Goal: Task Accomplishment & Management: Manage account settings

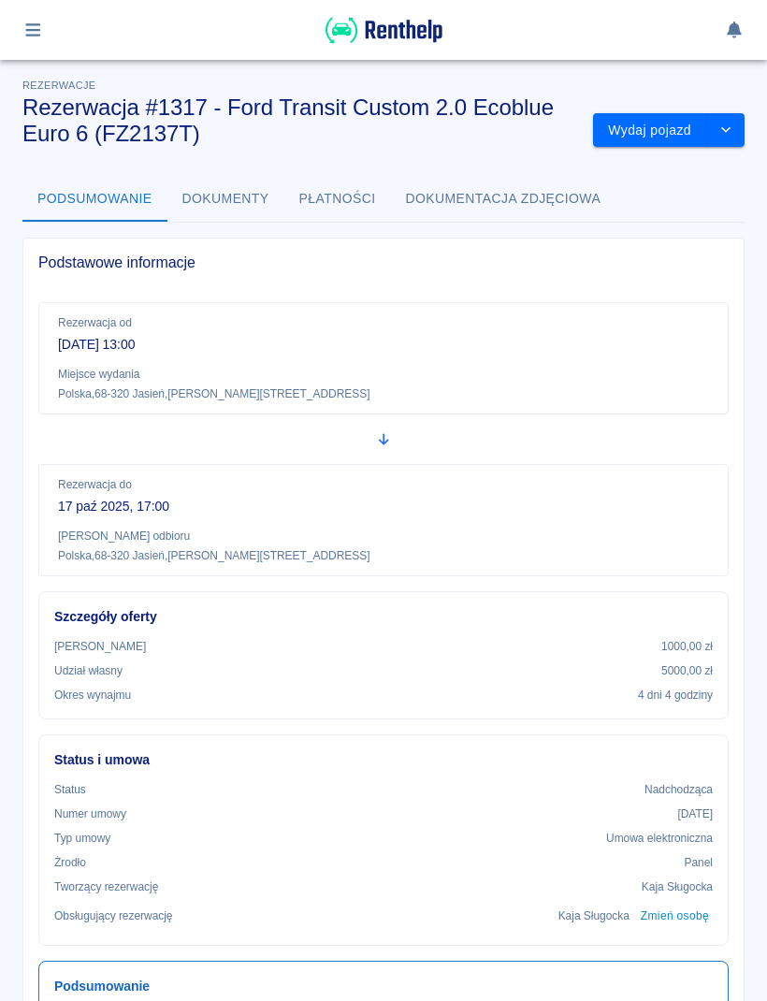
click at [46, 32] on button "button" at bounding box center [33, 30] width 36 height 32
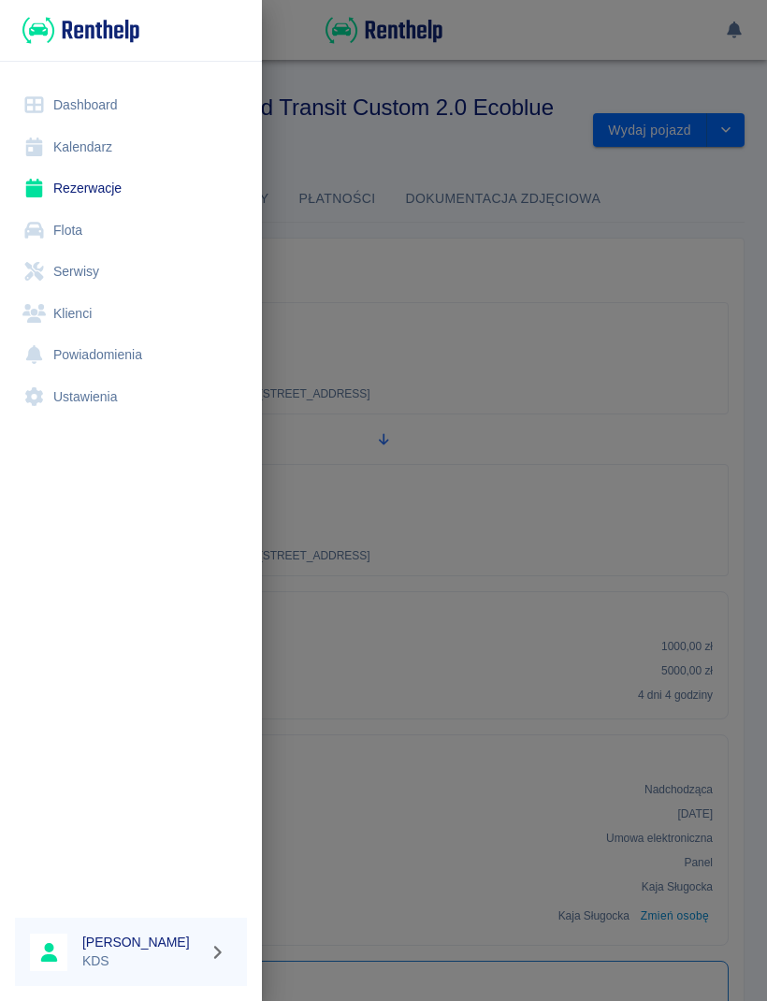
click at [99, 145] on link "Kalendarz" at bounding box center [131, 147] width 232 height 42
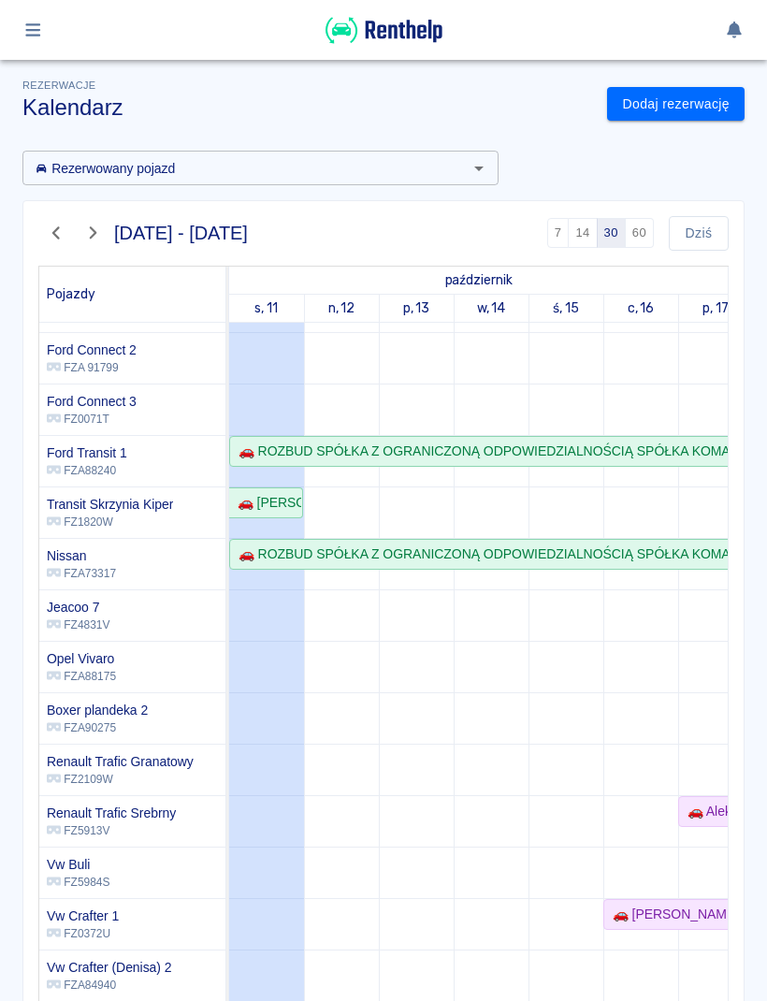
scroll to position [236, 0]
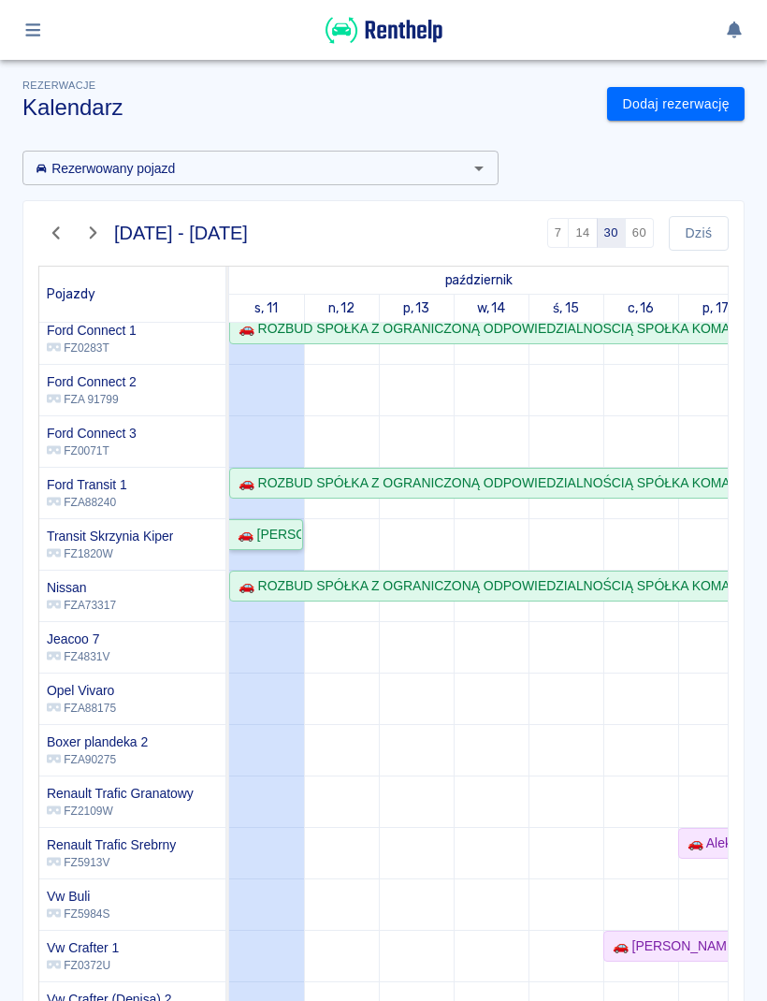
click at [283, 532] on div "🚗 [PERSON_NAME]" at bounding box center [265, 535] width 71 height 20
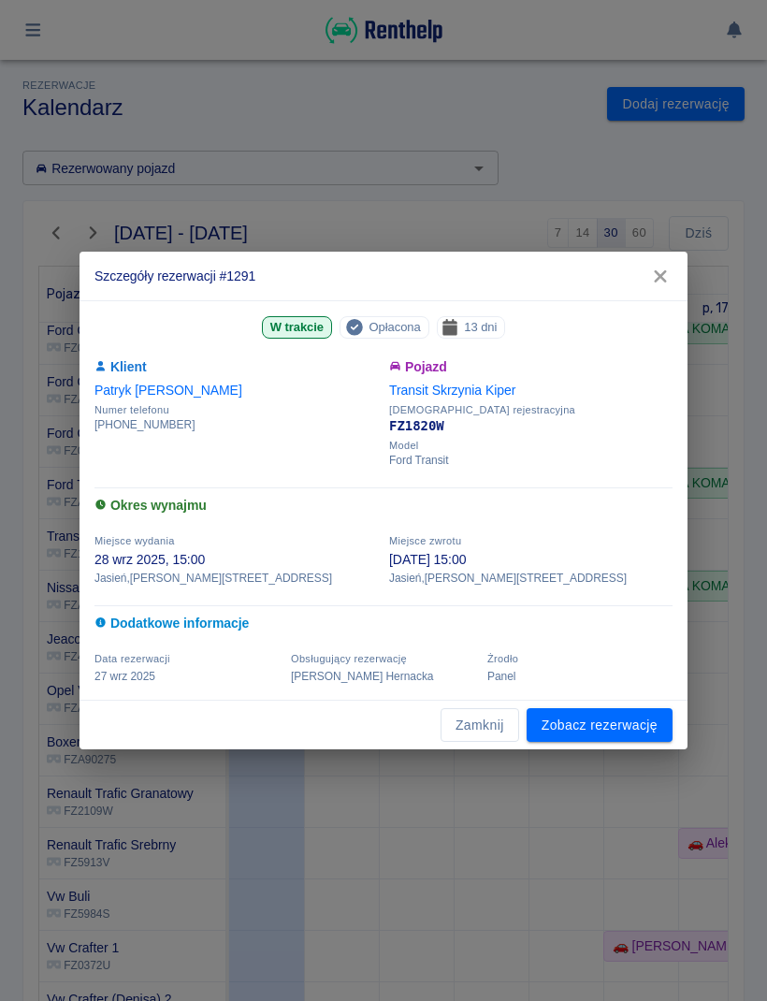
click at [632, 723] on link "Zobacz rezerwację" at bounding box center [600, 725] width 146 height 35
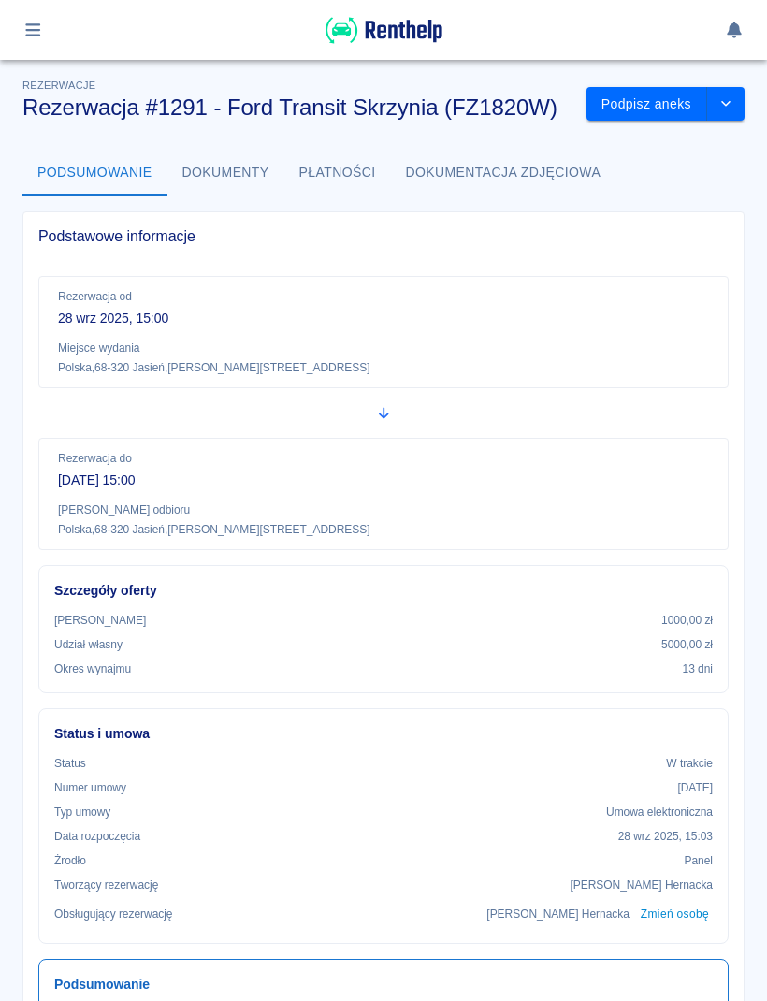
click at [660, 109] on button "Podpisz aneks" at bounding box center [647, 104] width 121 height 35
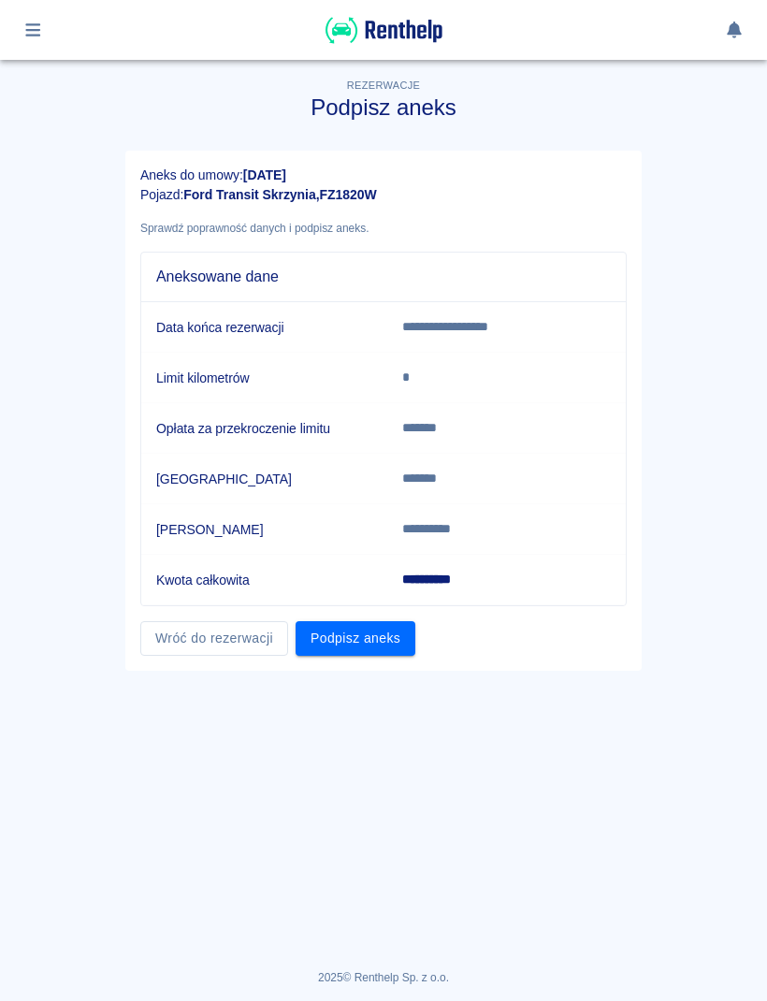
click at [381, 645] on button "Podpisz aneks" at bounding box center [356, 638] width 120 height 35
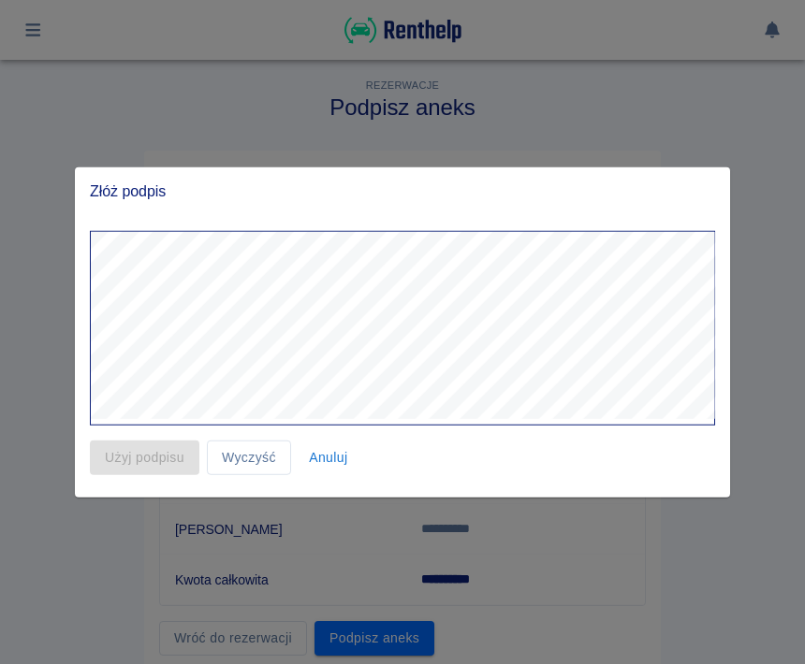
click at [378, 158] on div at bounding box center [402, 332] width 805 height 664
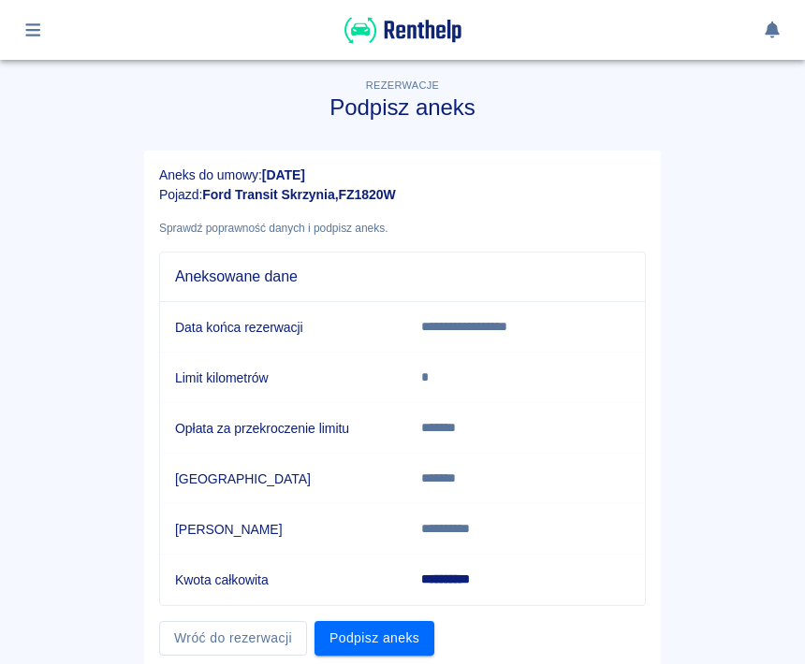
click at [372, 617] on div "Wróć do rezerwacji Podpisz aneks" at bounding box center [394, 631] width 501 height 50
click at [409, 632] on button "Podpisz aneks" at bounding box center [374, 638] width 120 height 35
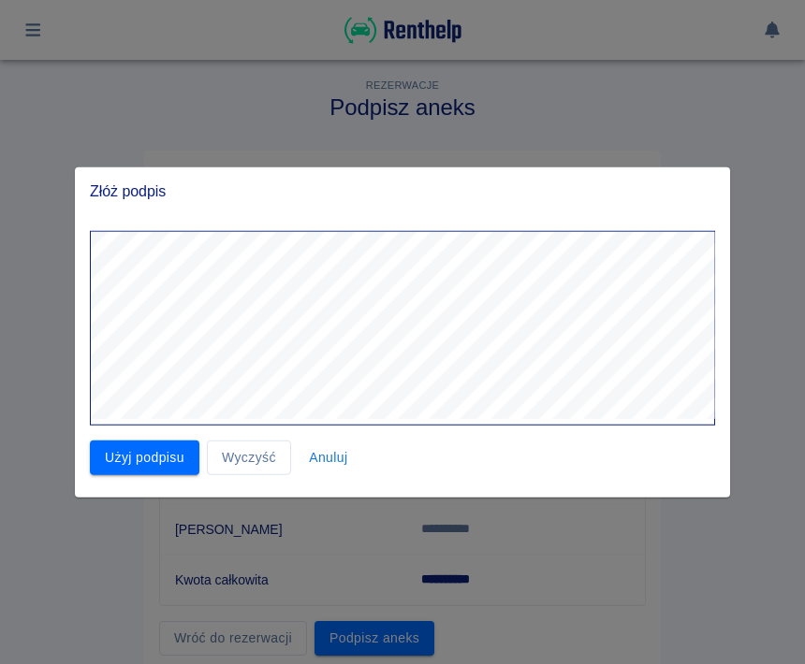
click at [163, 458] on button "Użyj podpisu" at bounding box center [144, 458] width 109 height 35
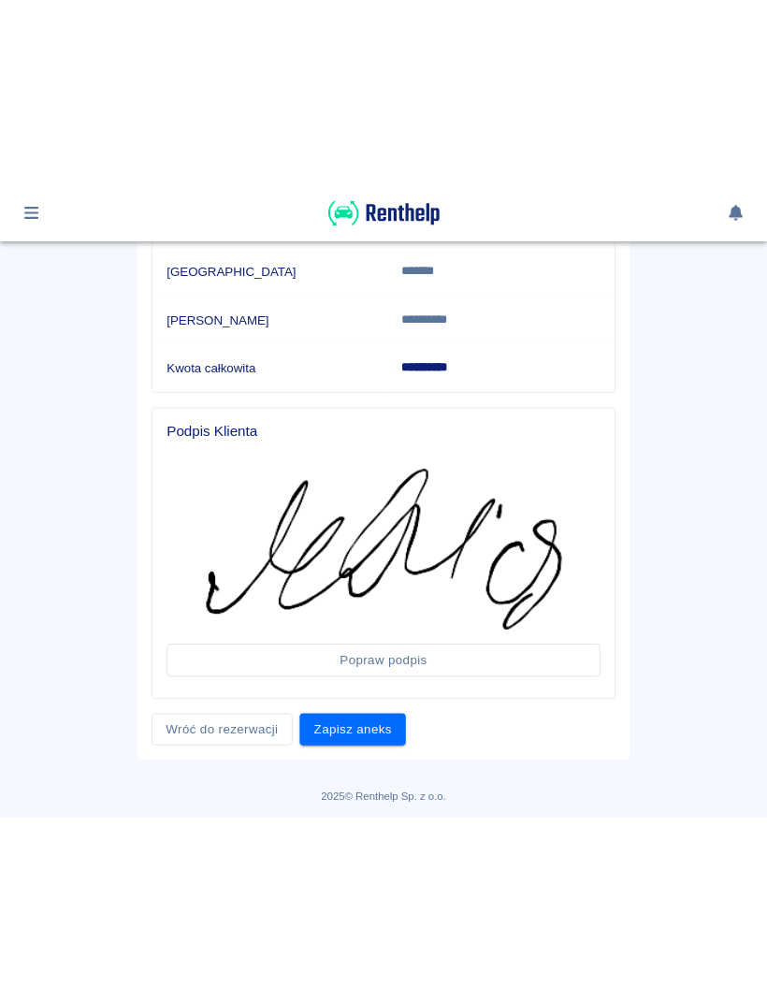
scroll to position [51, 0]
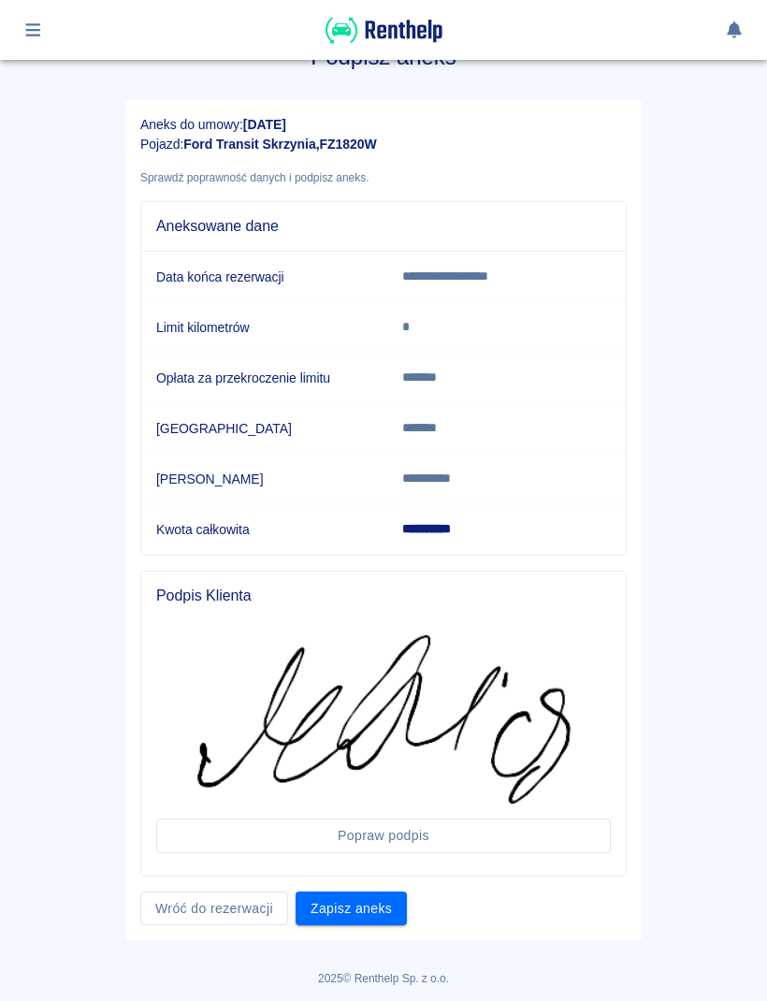
click at [361, 921] on button "Zapisz aneks" at bounding box center [351, 909] width 111 height 35
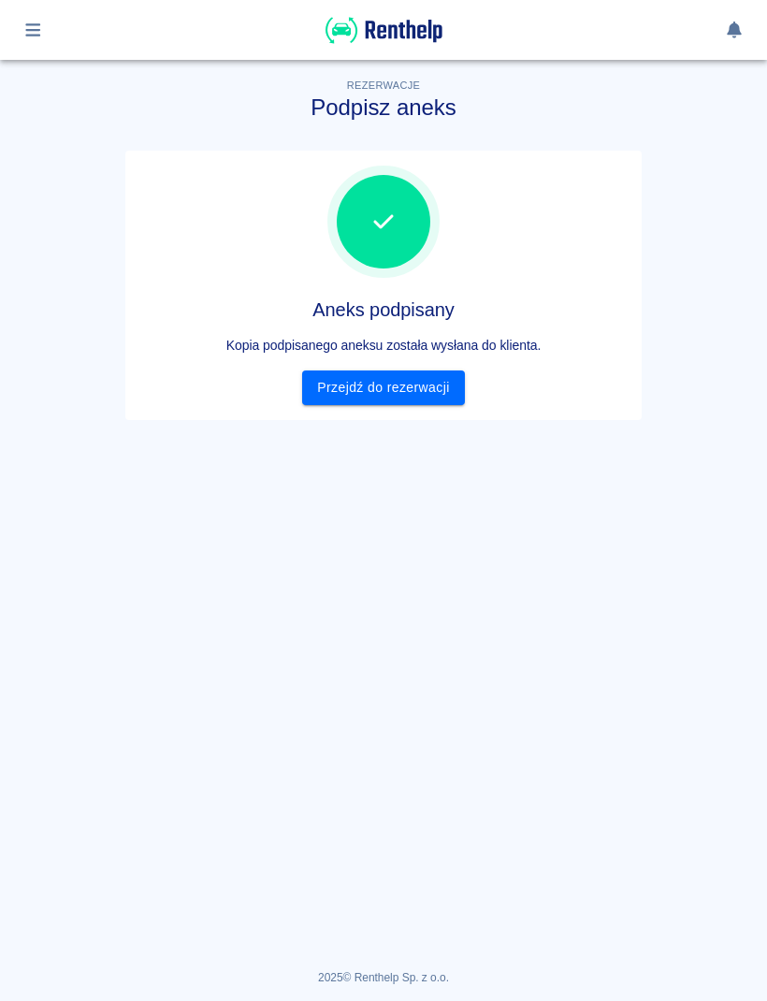
scroll to position [0, 0]
click at [450, 391] on link "Przejdź do rezerwacji" at bounding box center [383, 387] width 162 height 35
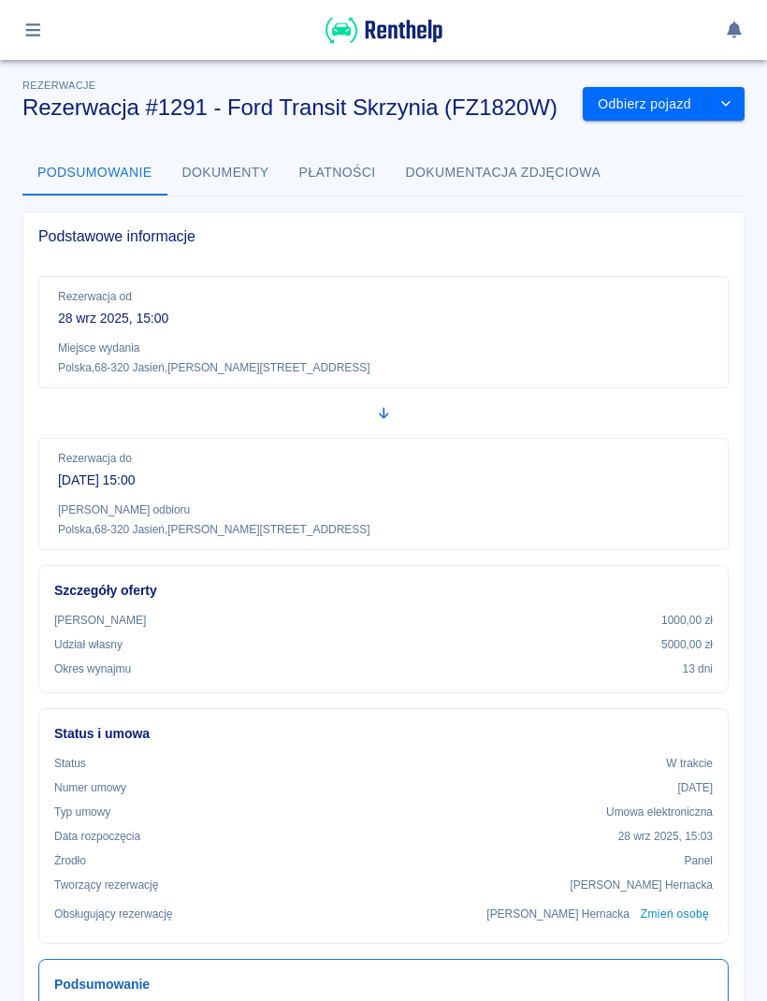
click at [655, 118] on button "Odbierz pojazd" at bounding box center [645, 104] width 124 height 35
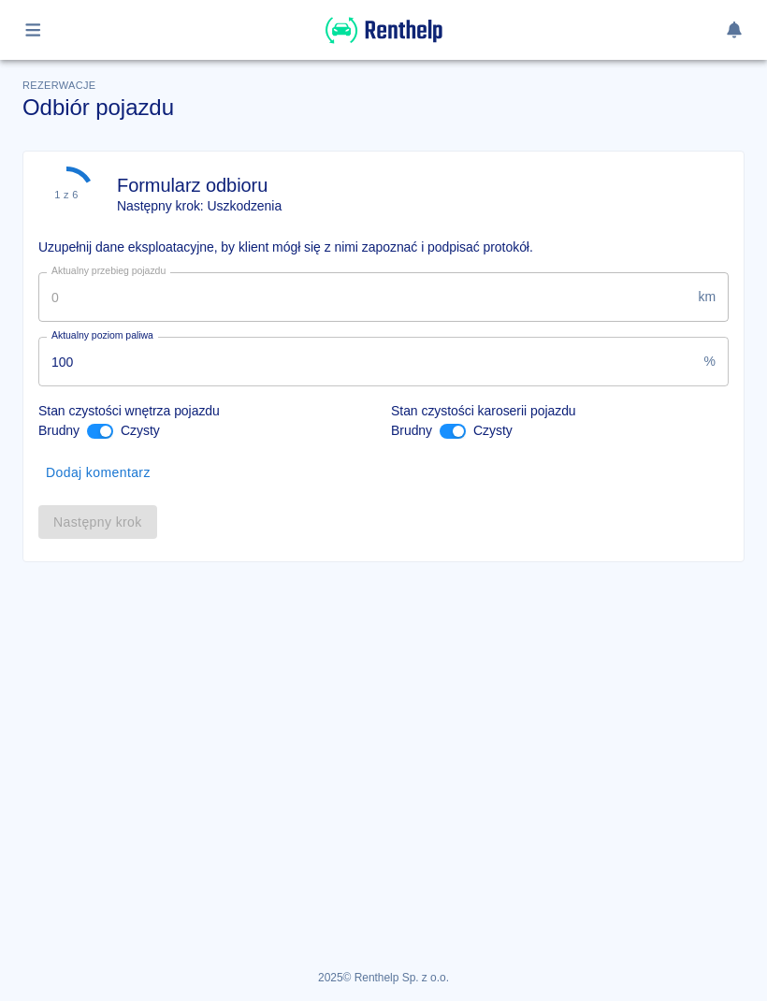
type input "4530"
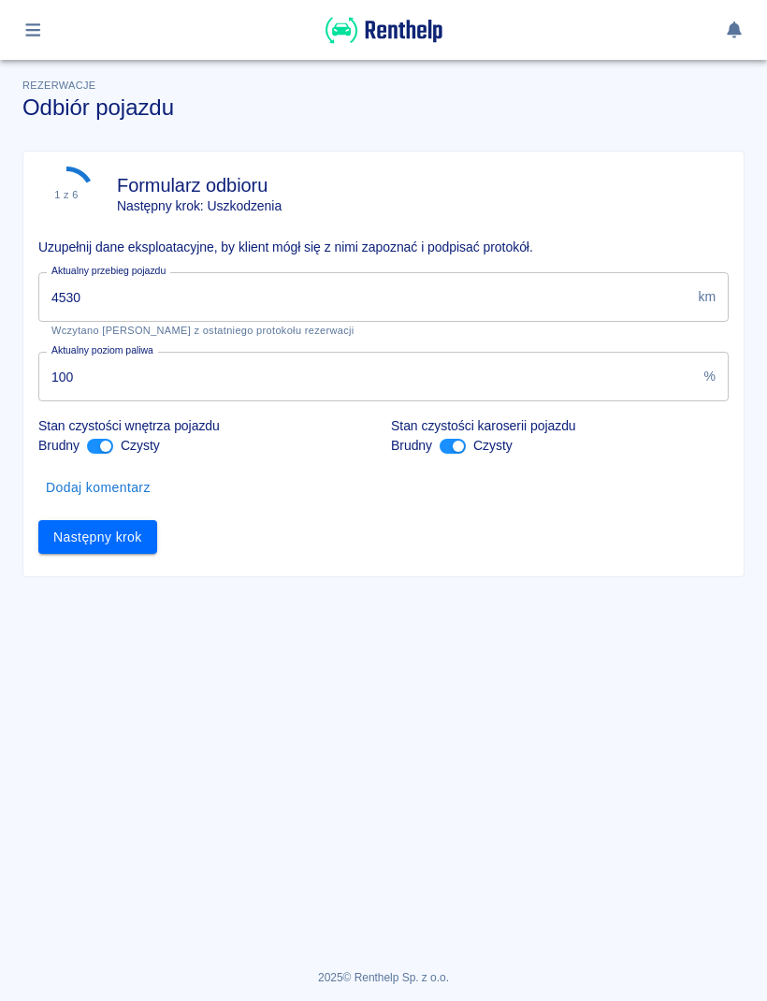
click at [615, 291] on input "4530" at bounding box center [364, 297] width 652 height 50
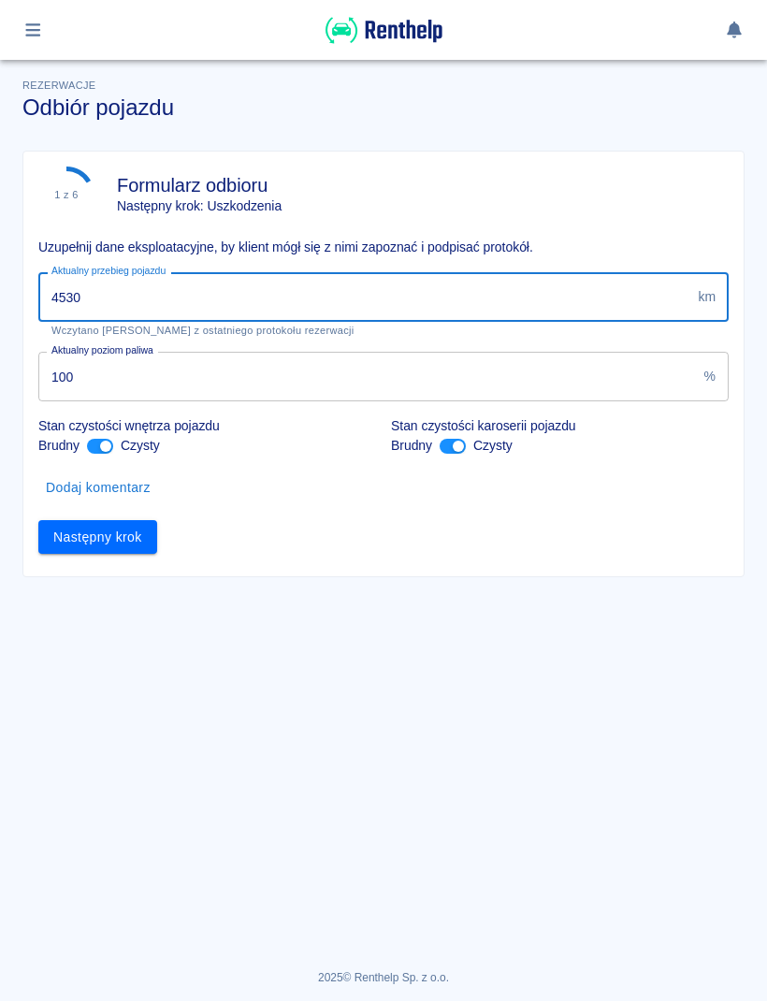
click at [422, 38] on img at bounding box center [384, 30] width 117 height 31
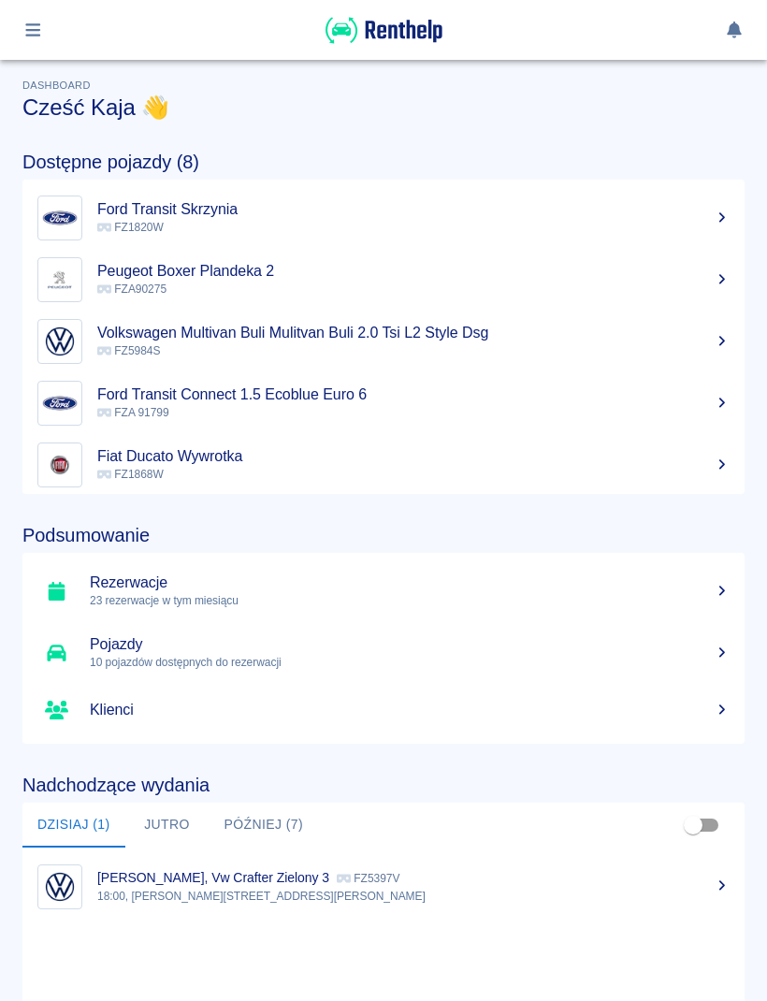
click at [30, 27] on icon "button" at bounding box center [33, 30] width 22 height 17
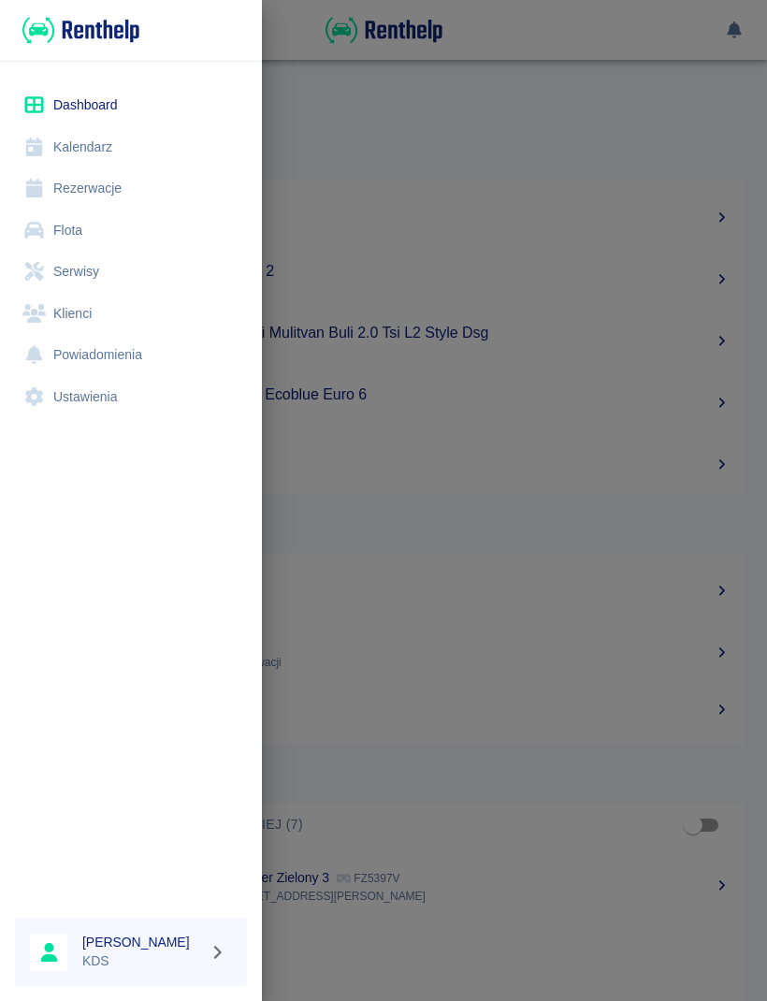
click at [80, 158] on link "Kalendarz" at bounding box center [131, 147] width 232 height 42
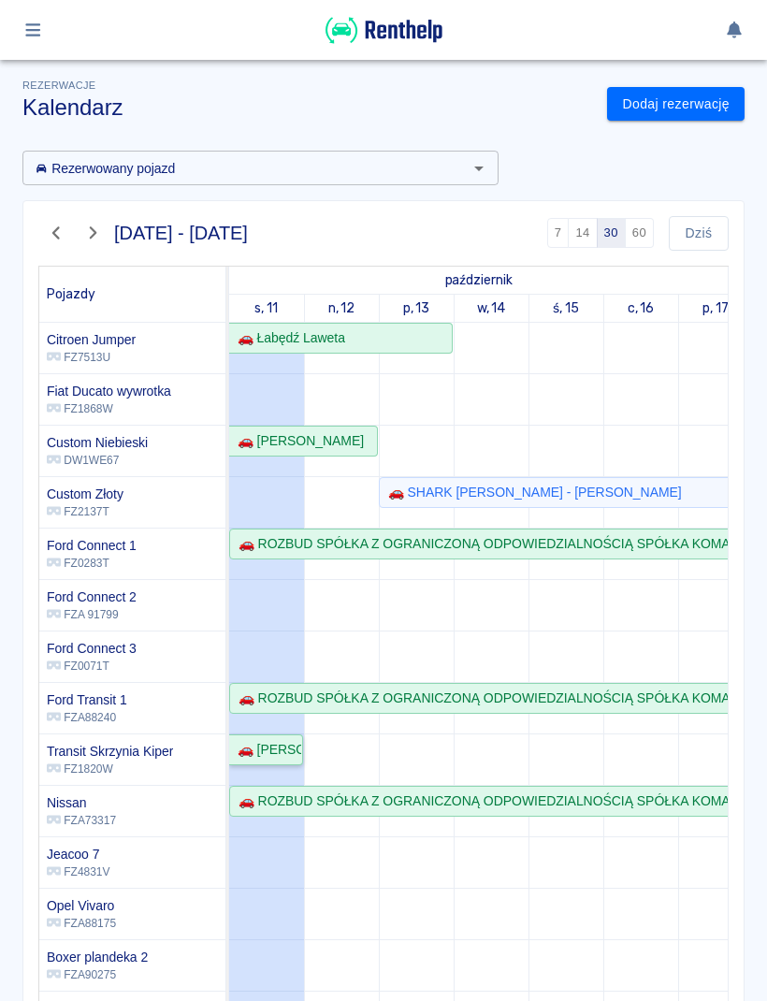
click at [260, 750] on div "🚗 [PERSON_NAME]" at bounding box center [265, 750] width 71 height 20
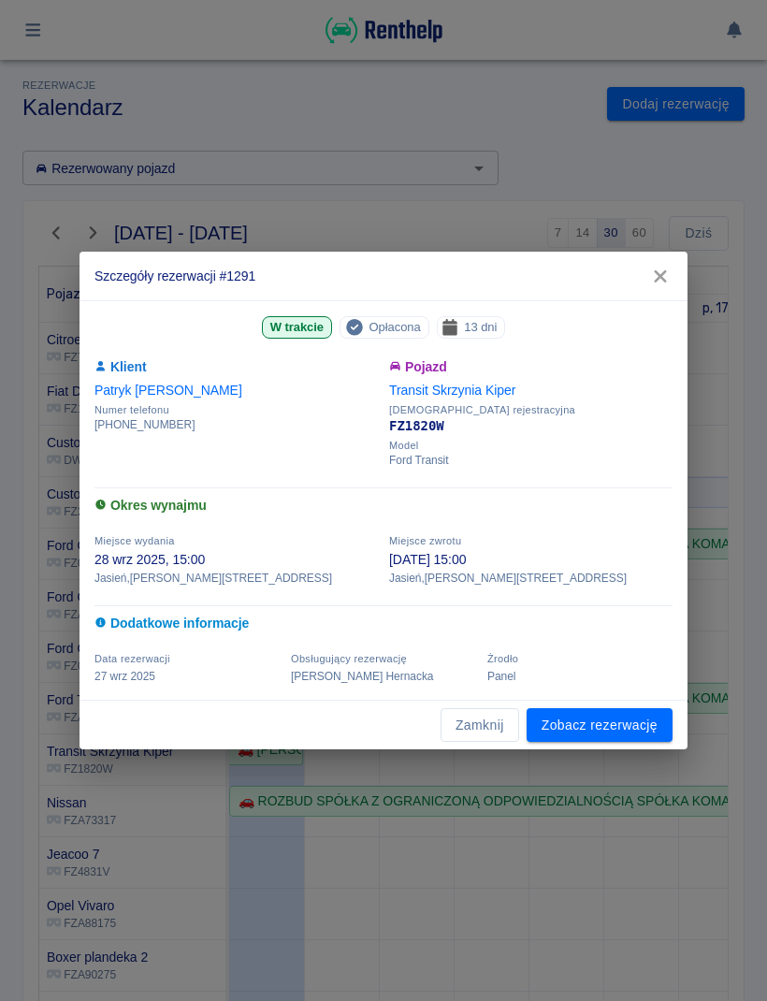
click at [590, 719] on link "Zobacz rezerwację" at bounding box center [600, 725] width 146 height 35
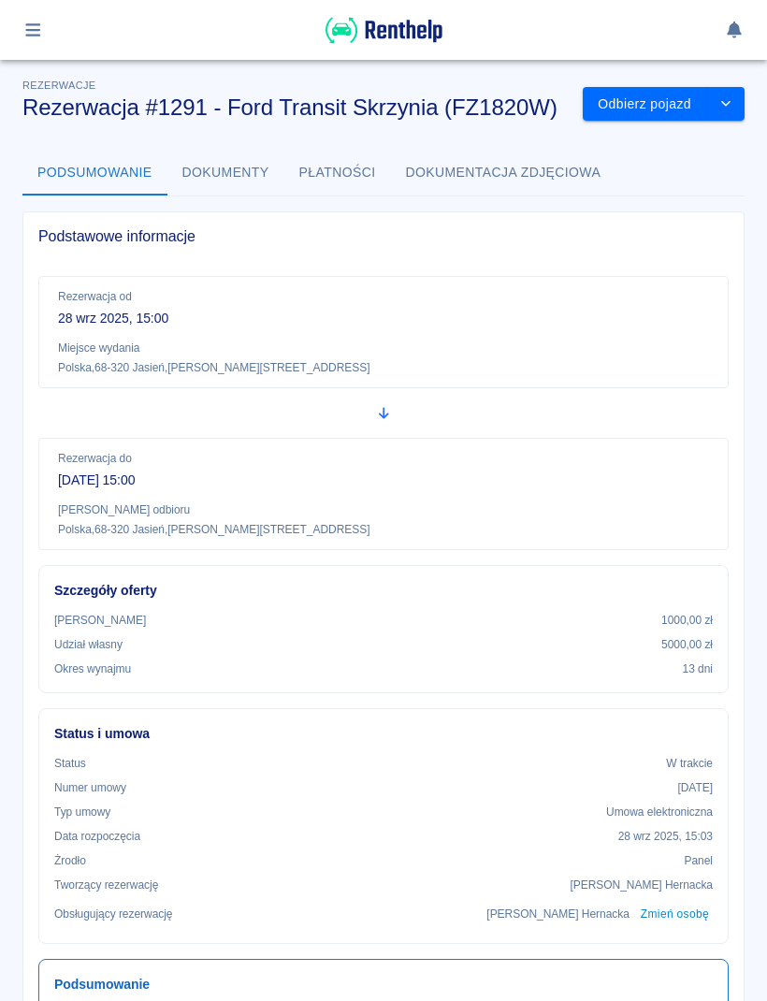
click at [324, 177] on button "Płatności" at bounding box center [337, 173] width 107 height 45
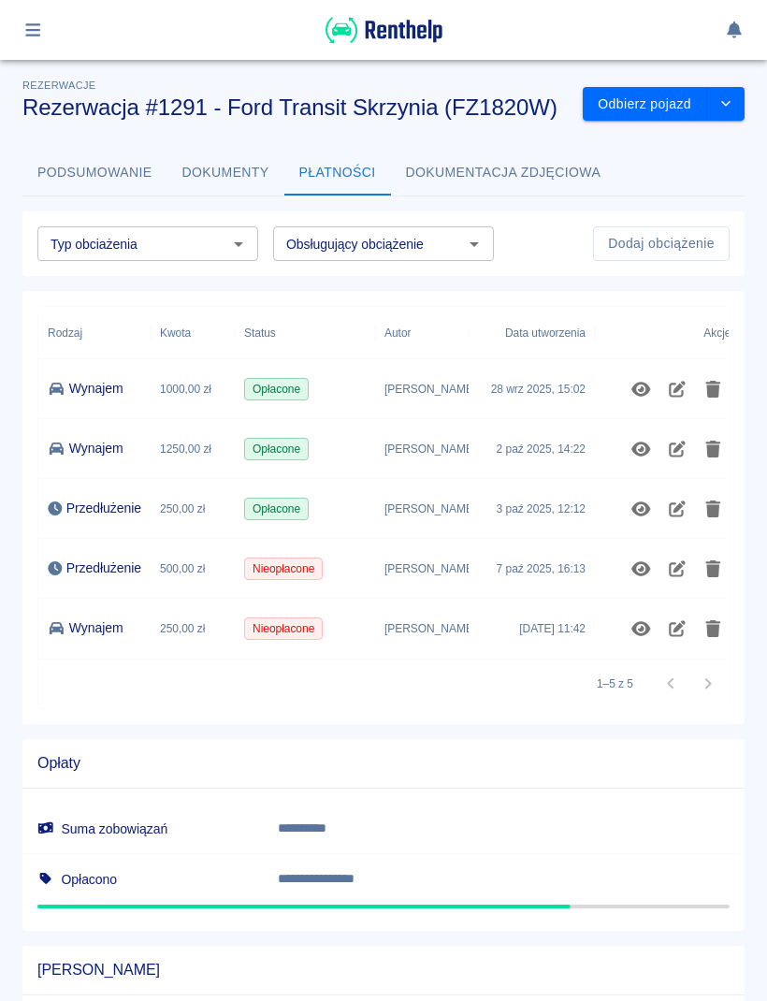
click at [649, 103] on button "Odbierz pojazd" at bounding box center [645, 104] width 124 height 35
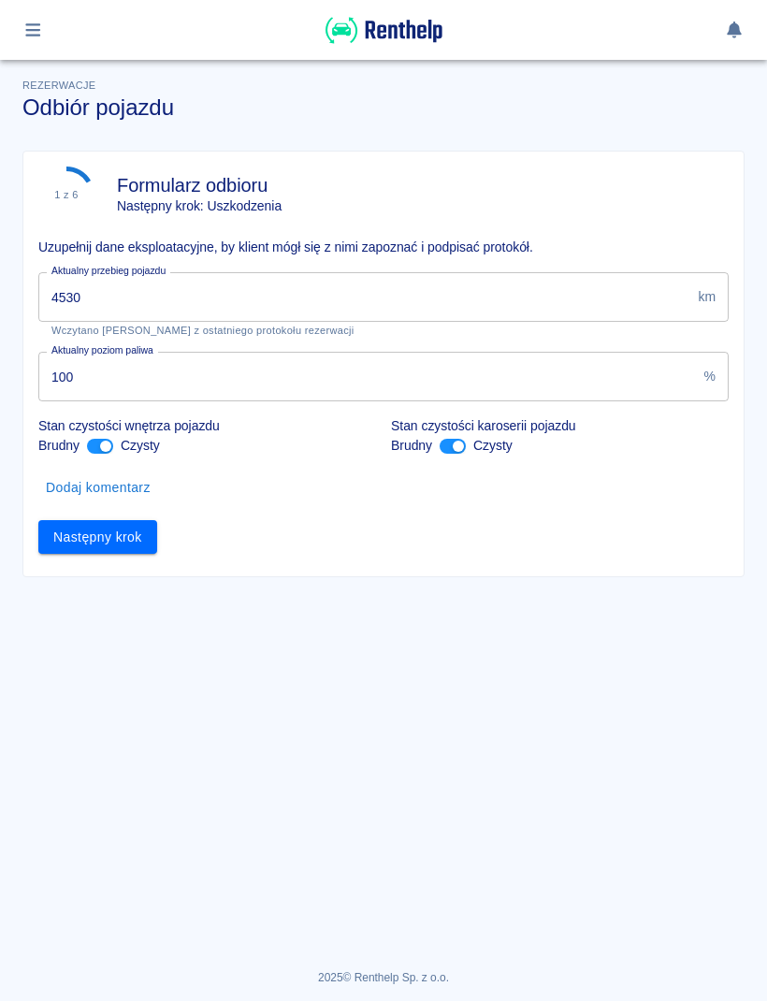
click at [609, 277] on input "4530" at bounding box center [364, 297] width 652 height 50
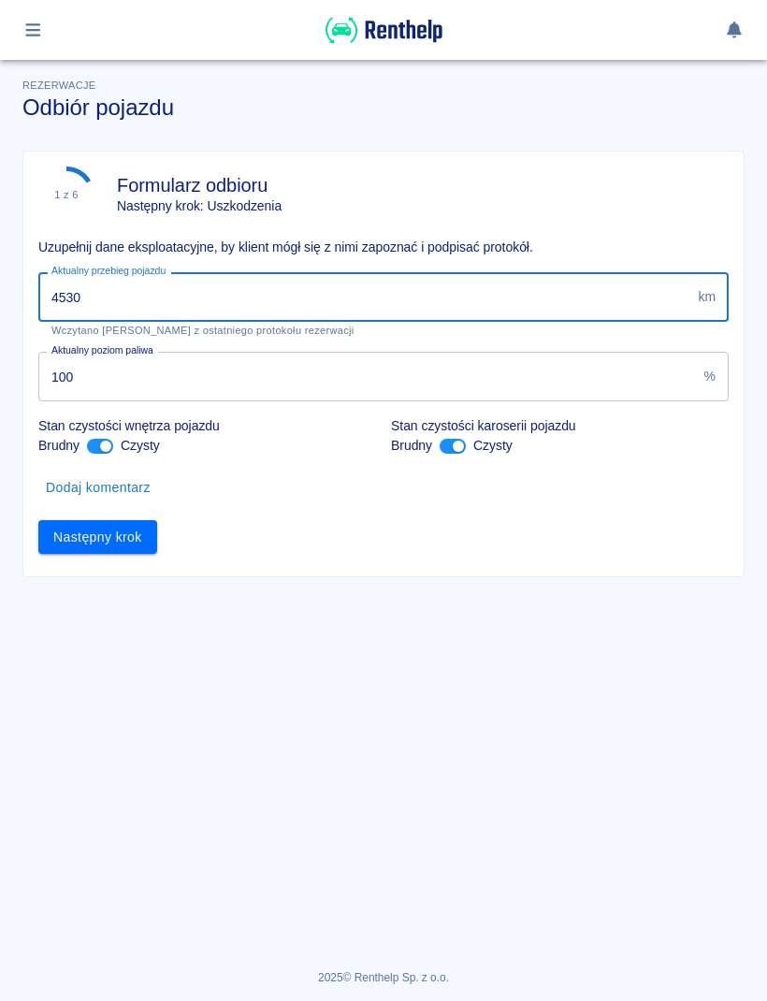
click at [646, 268] on div "Aktualny przebieg pojazdu 4530 km Aktualny przebieg pojazdu Wczytano stan liczn…" at bounding box center [375, 297] width 705 height 80
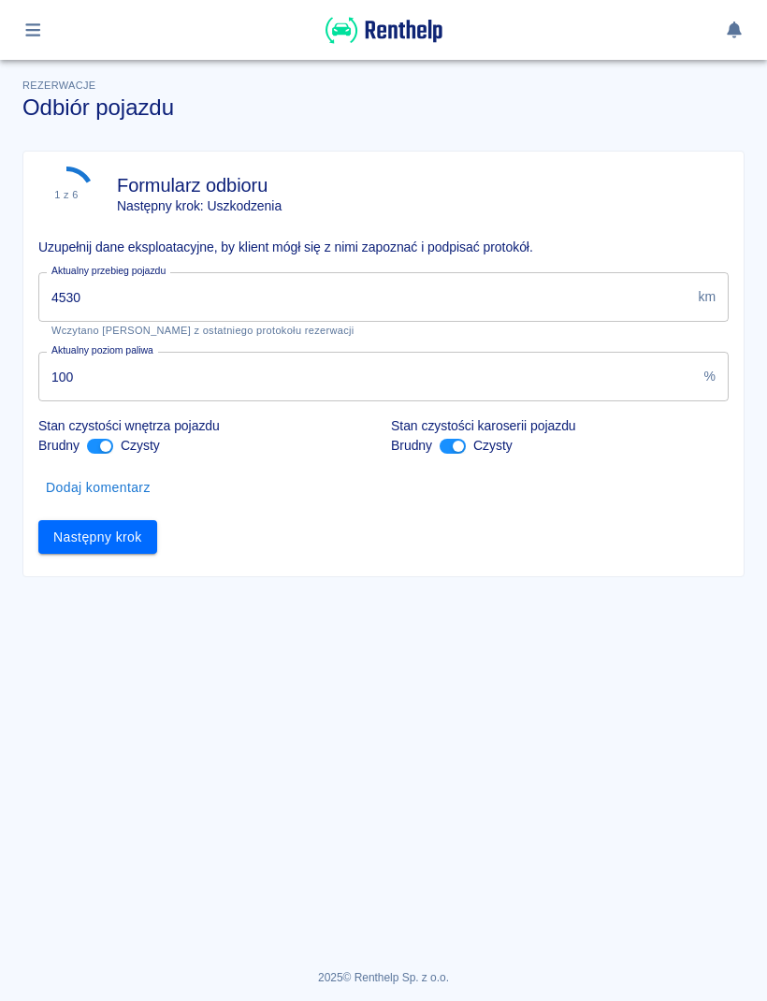
click at [612, 296] on input "4530" at bounding box center [364, 297] width 652 height 50
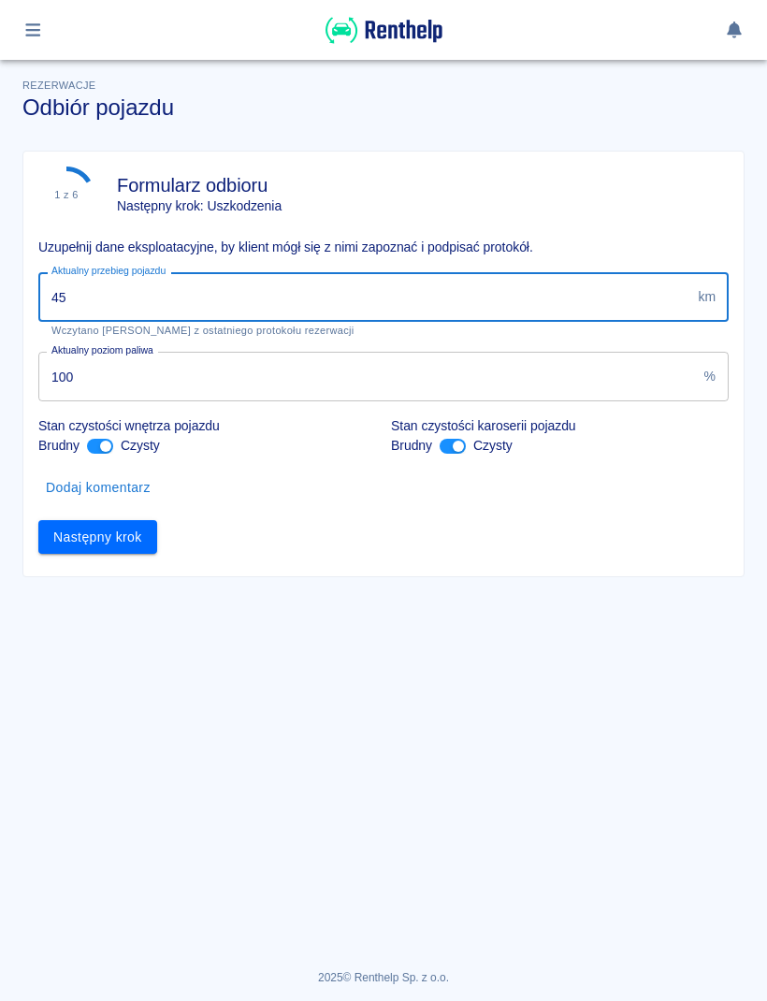
type input "4"
type input "8065"
click at [123, 533] on button "Następny krok" at bounding box center [97, 537] width 119 height 35
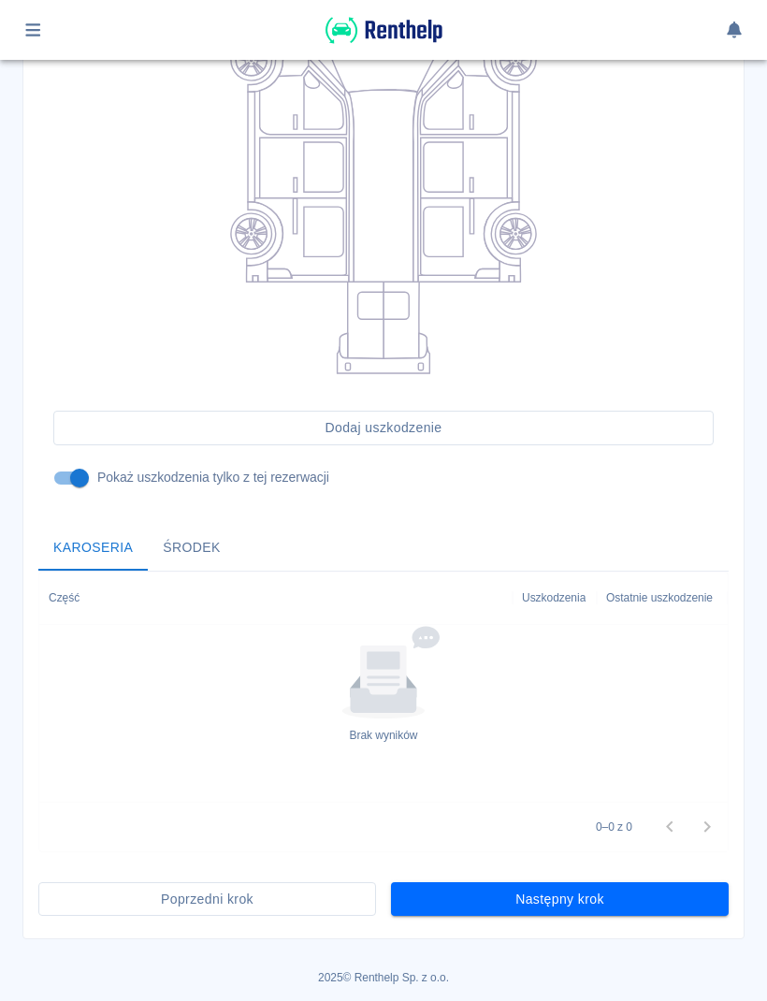
scroll to position [297, 0]
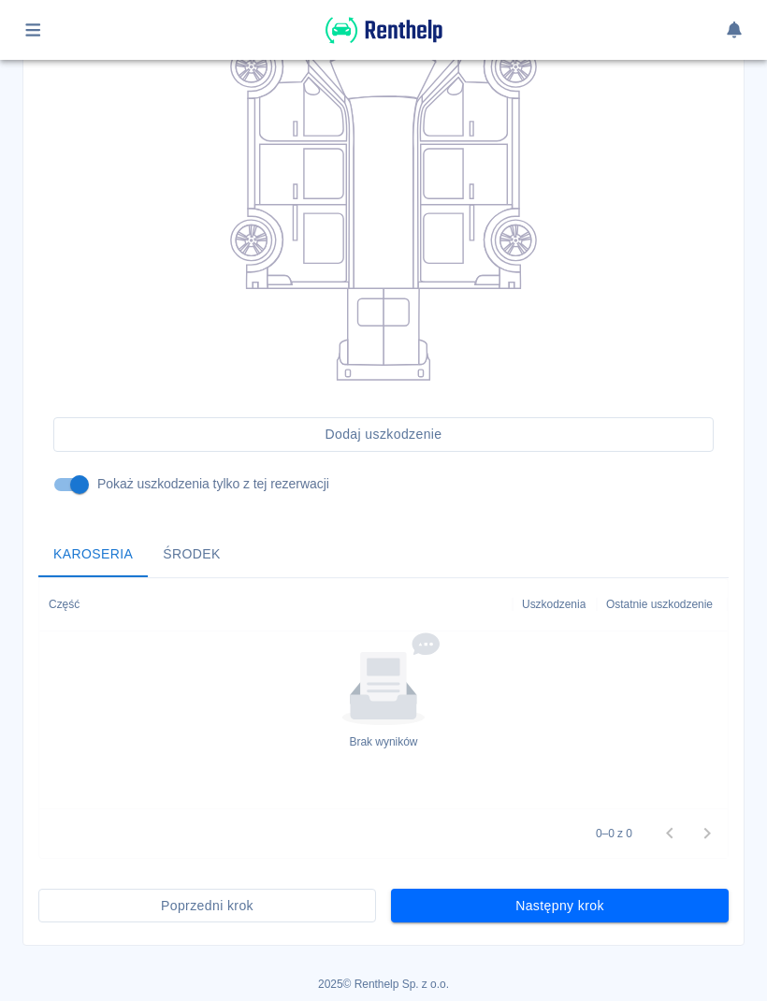
click at [649, 902] on button "Następny krok" at bounding box center [560, 906] width 338 height 35
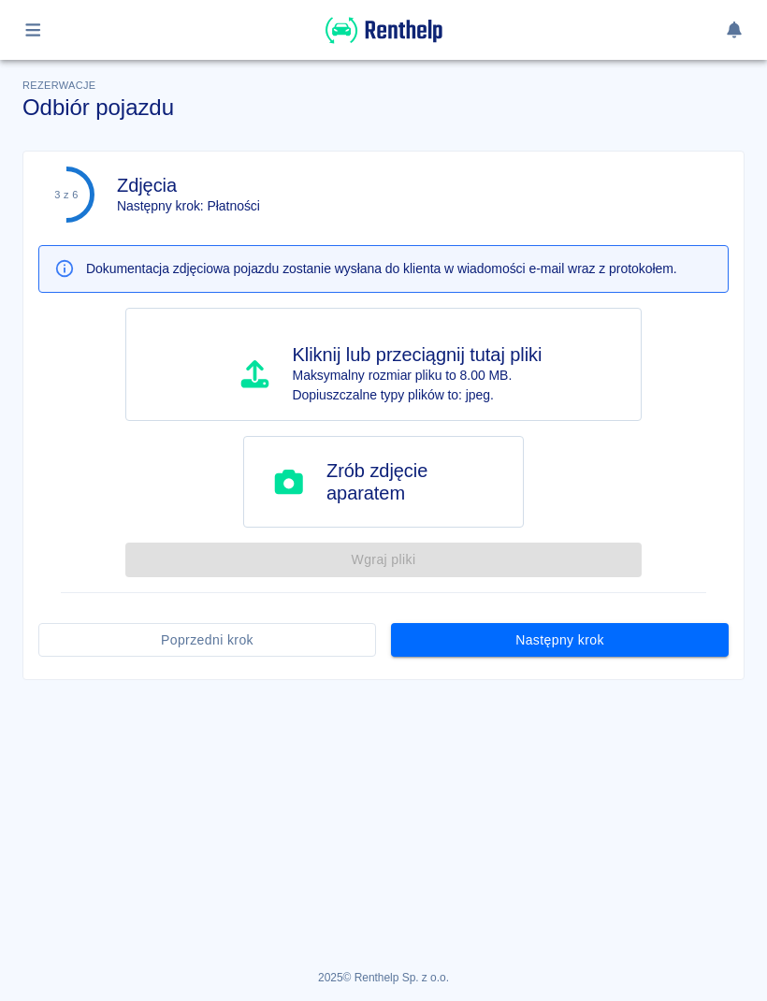
click at [690, 650] on button "Następny krok" at bounding box center [560, 640] width 338 height 35
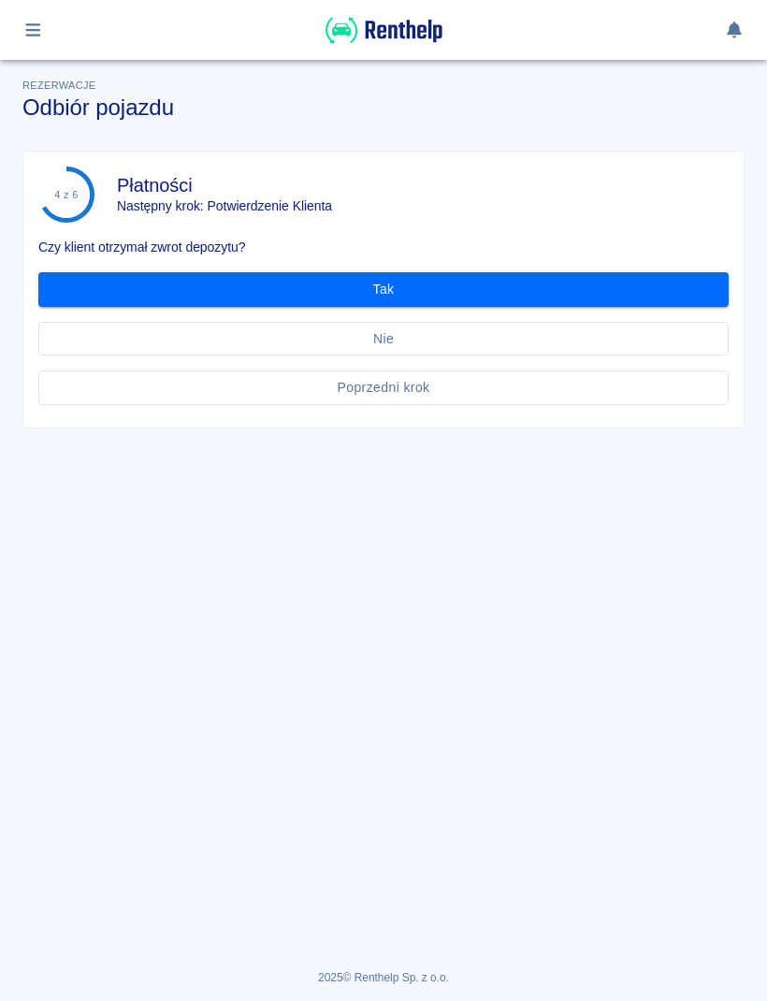
click at [601, 286] on button "Tak" at bounding box center [383, 289] width 690 height 35
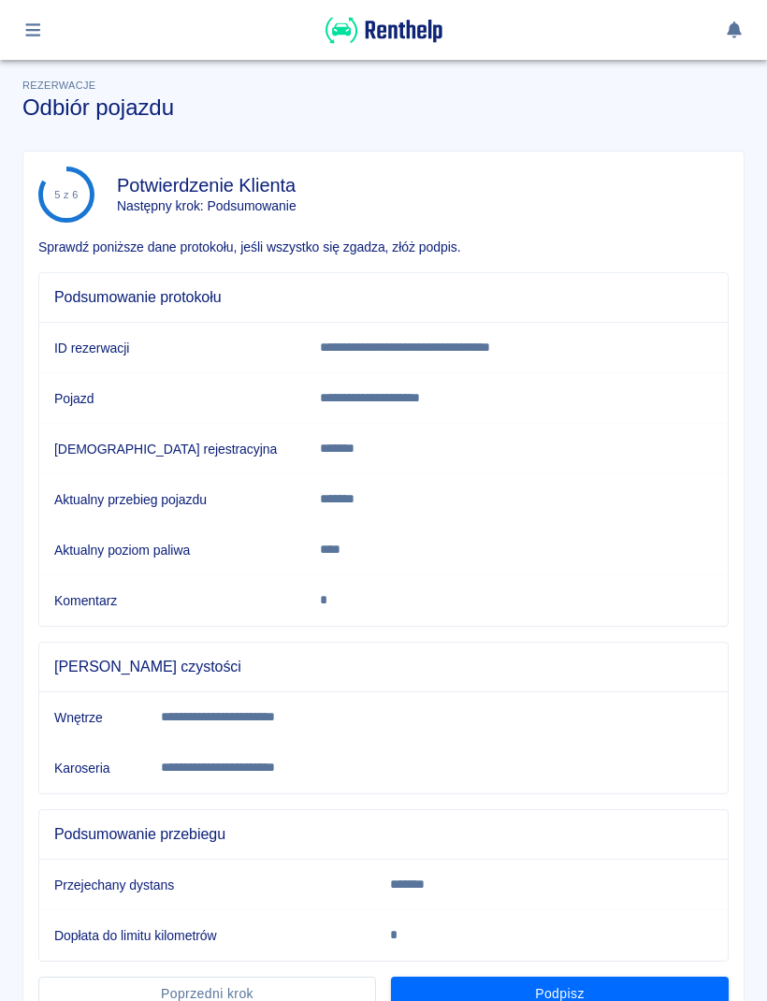
click at [562, 892] on p "*******" at bounding box center [476, 885] width 172 height 20
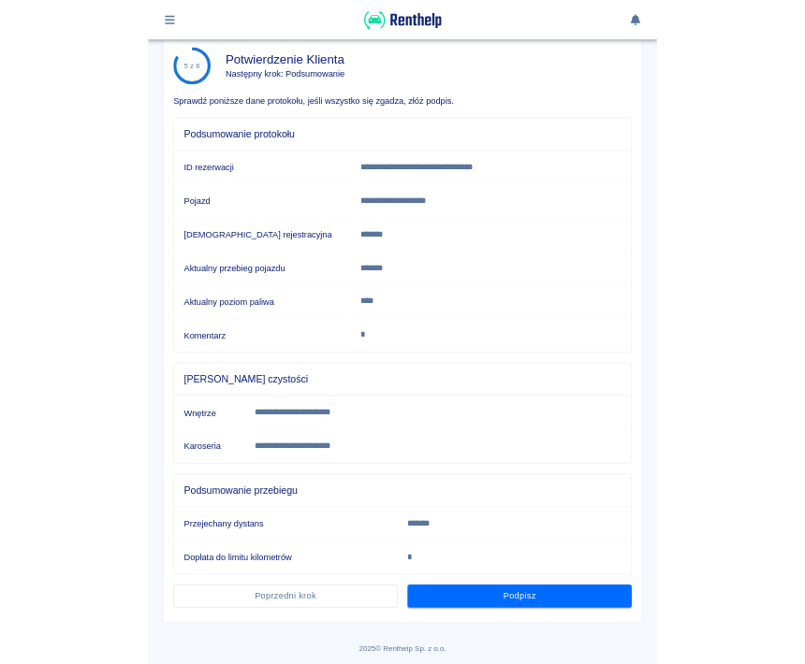
scroll to position [94, 0]
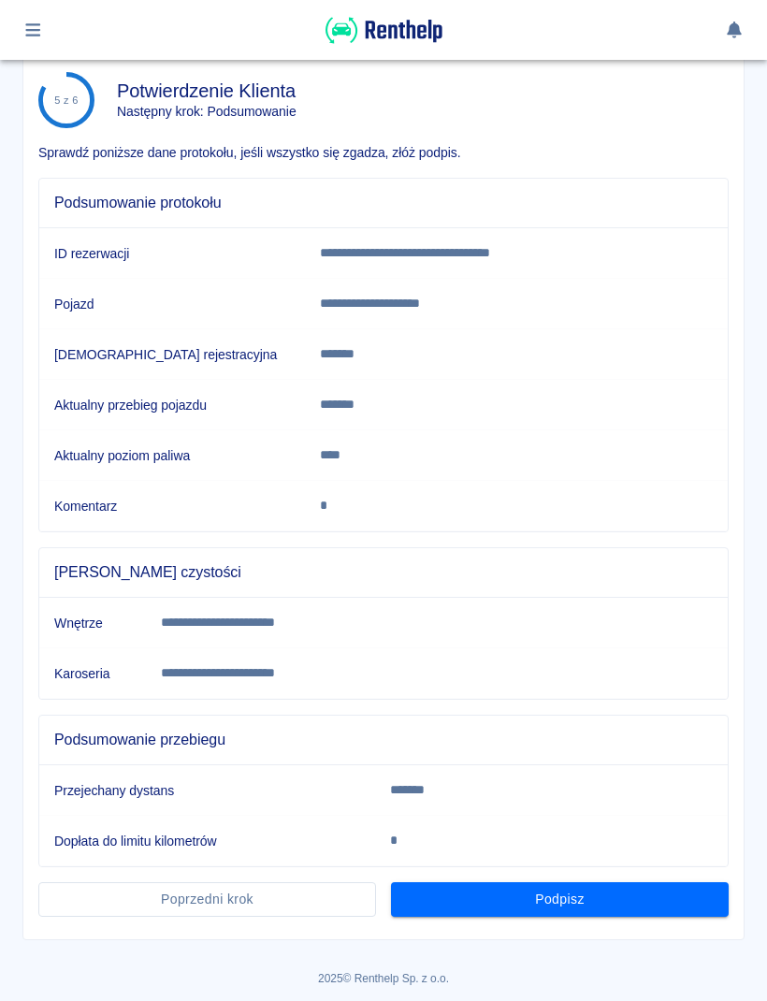
click at [674, 915] on button "Podpisz" at bounding box center [560, 899] width 338 height 35
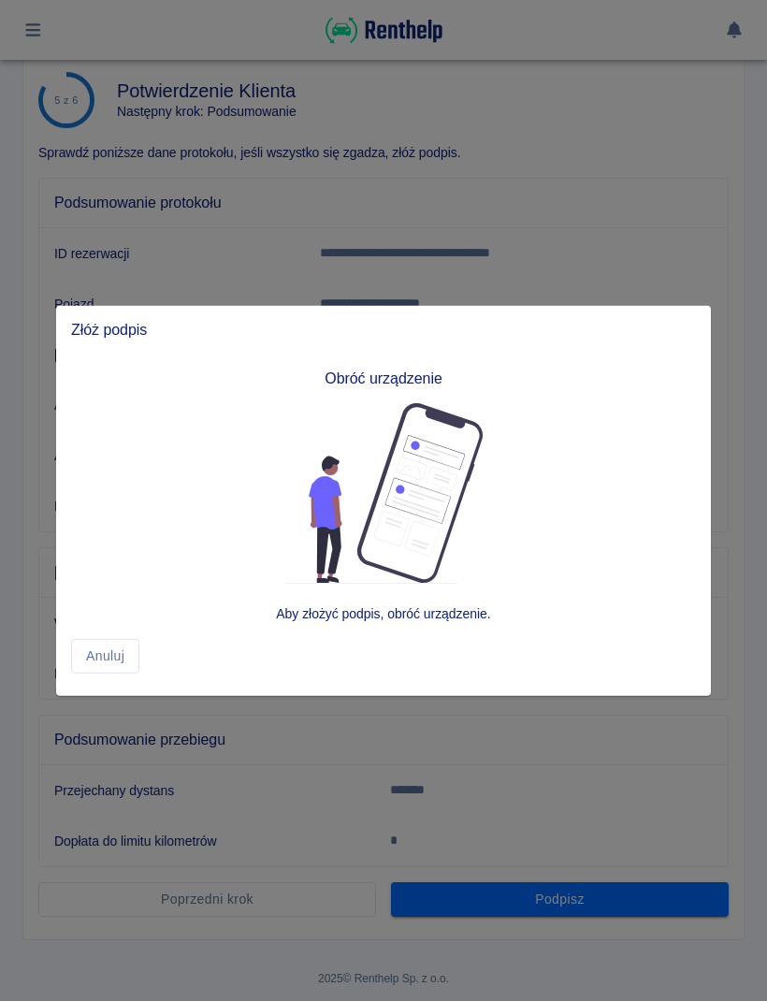
click at [721, 692] on div at bounding box center [383, 500] width 767 height 1001
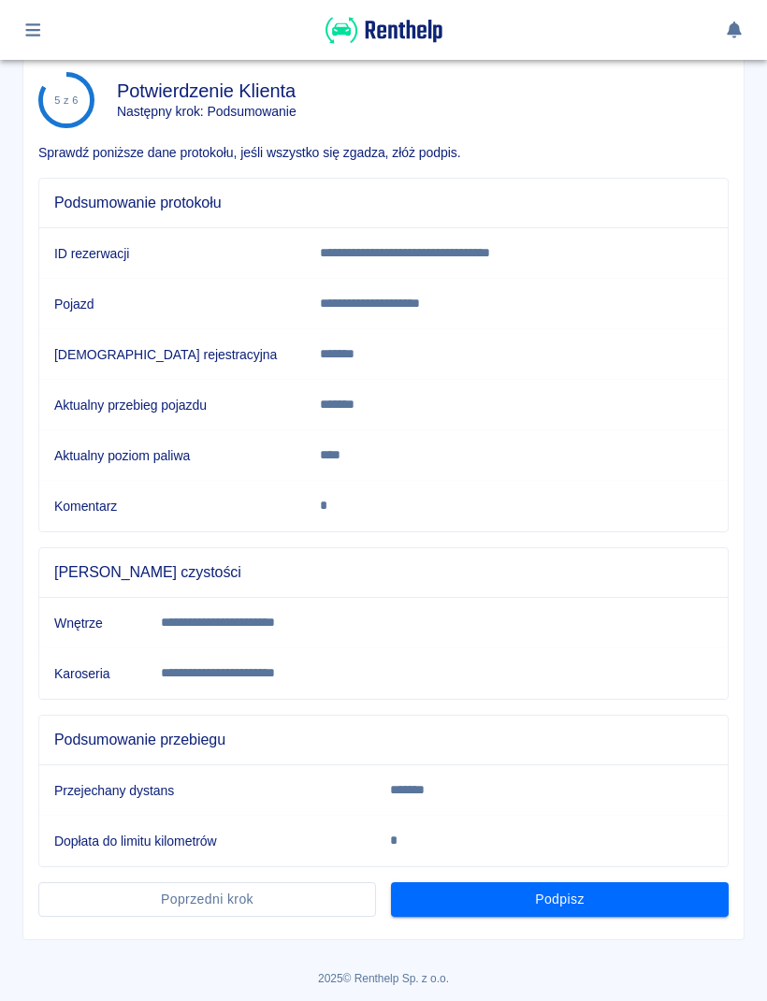
click at [664, 913] on button "Podpisz" at bounding box center [560, 899] width 338 height 35
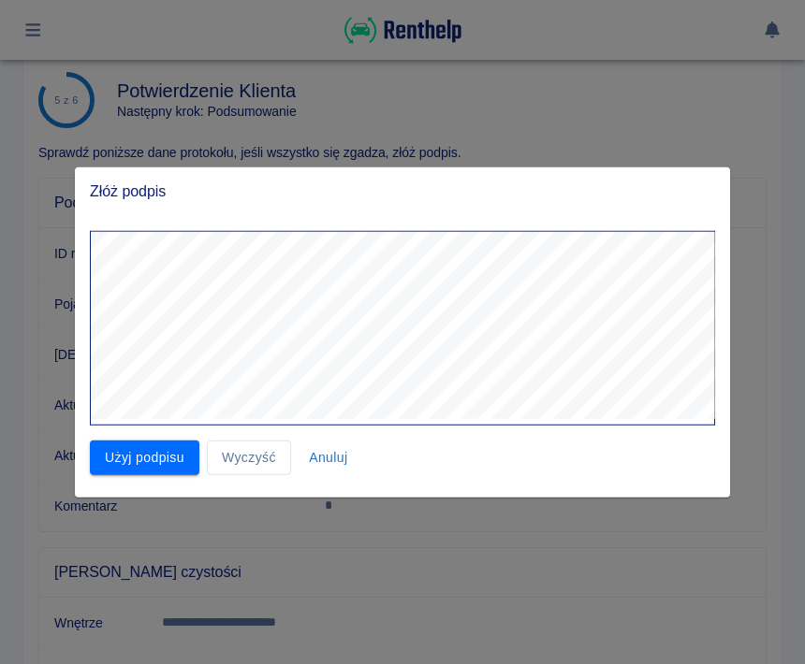
click at [171, 457] on button "Użyj podpisu" at bounding box center [144, 458] width 109 height 35
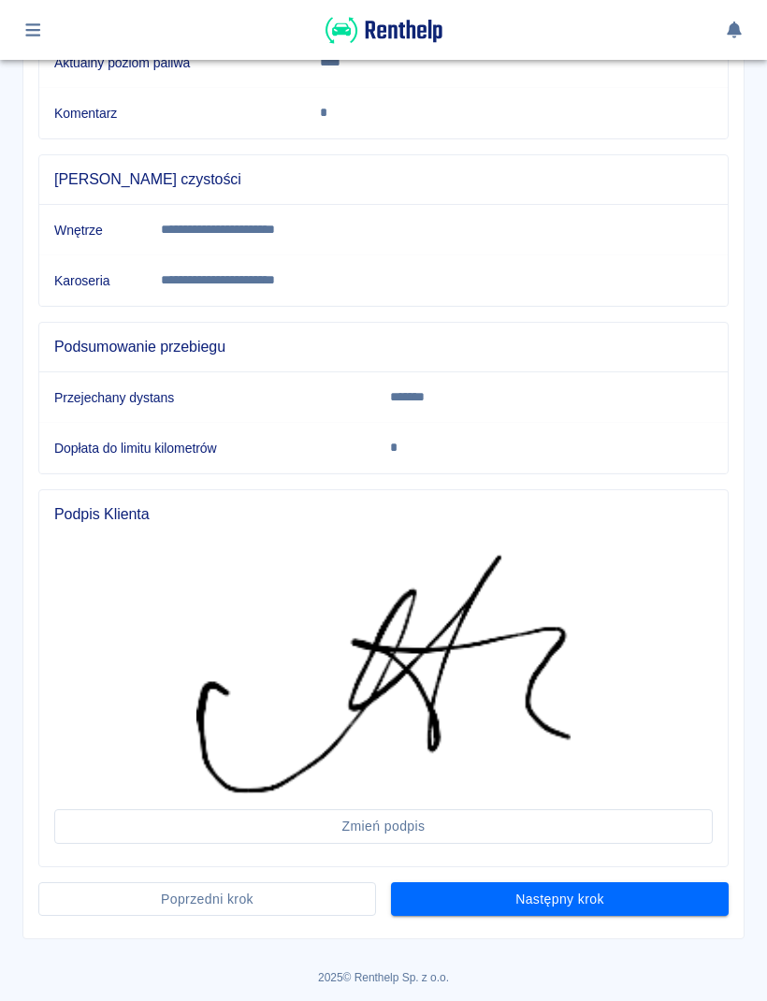
scroll to position [486, 0]
click at [703, 892] on button "Następny krok" at bounding box center [560, 900] width 338 height 35
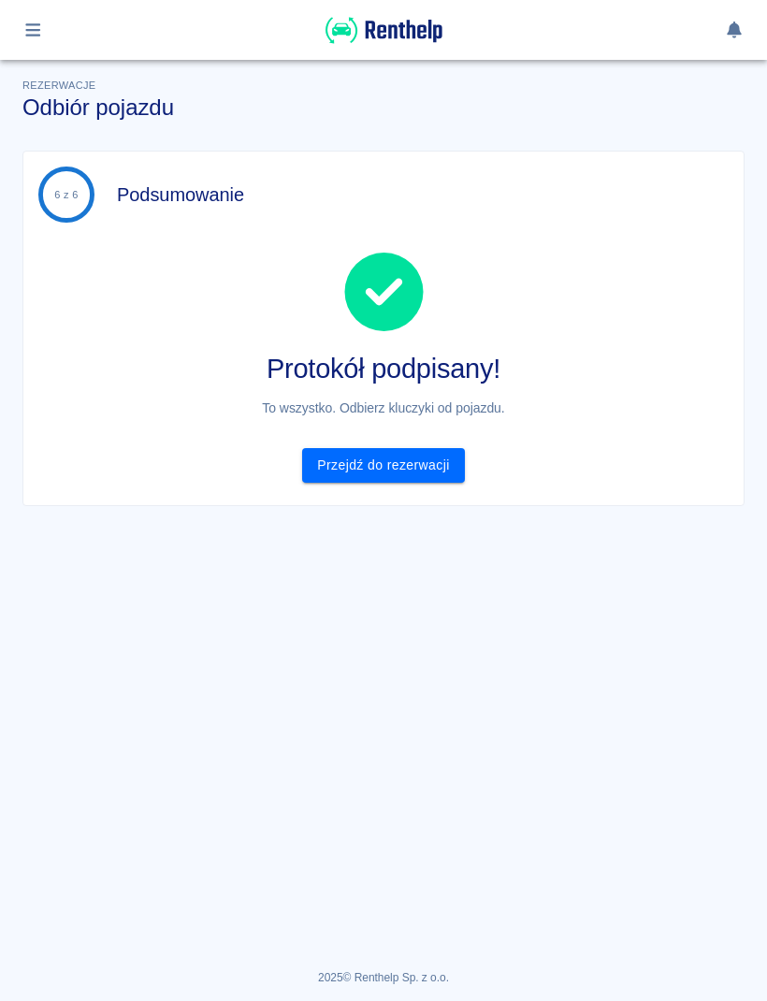
scroll to position [0, 0]
click at [319, 479] on link "Przejdź do rezerwacji" at bounding box center [383, 465] width 162 height 35
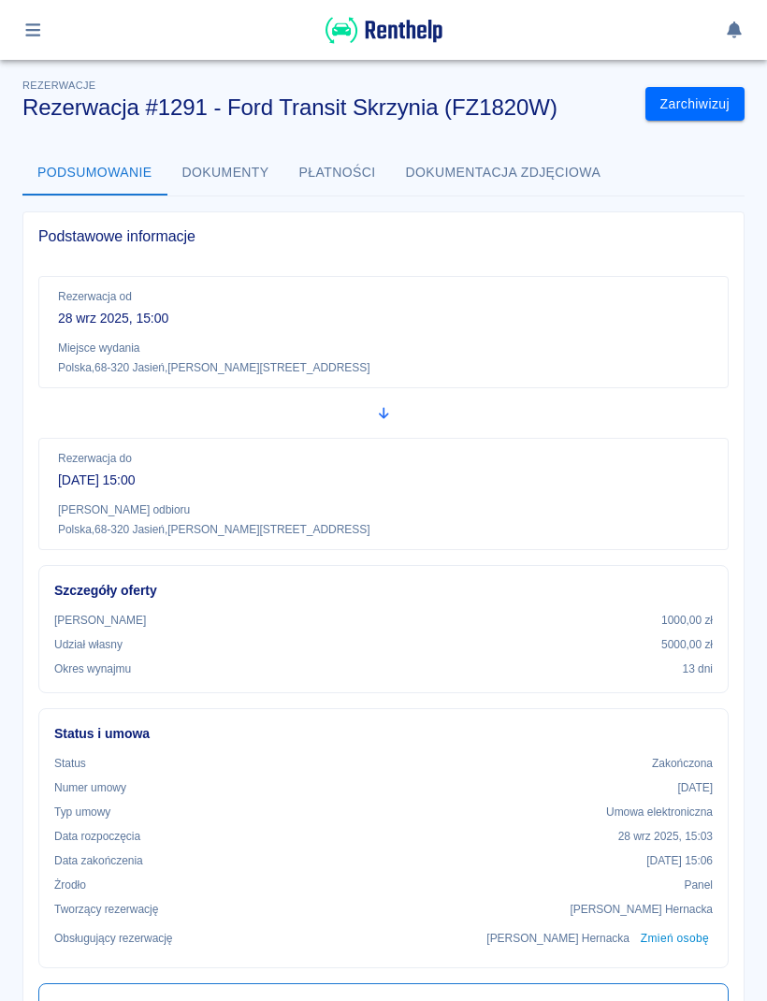
click at [440, 20] on img at bounding box center [384, 30] width 117 height 31
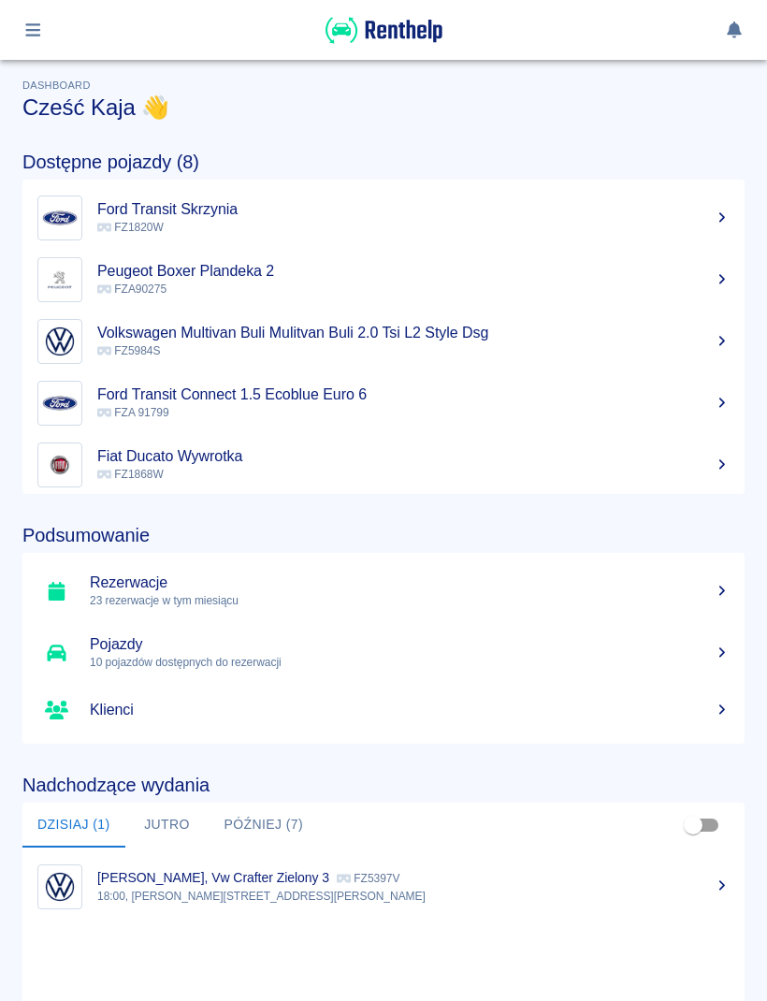
click at [48, 21] on button "button" at bounding box center [33, 30] width 36 height 32
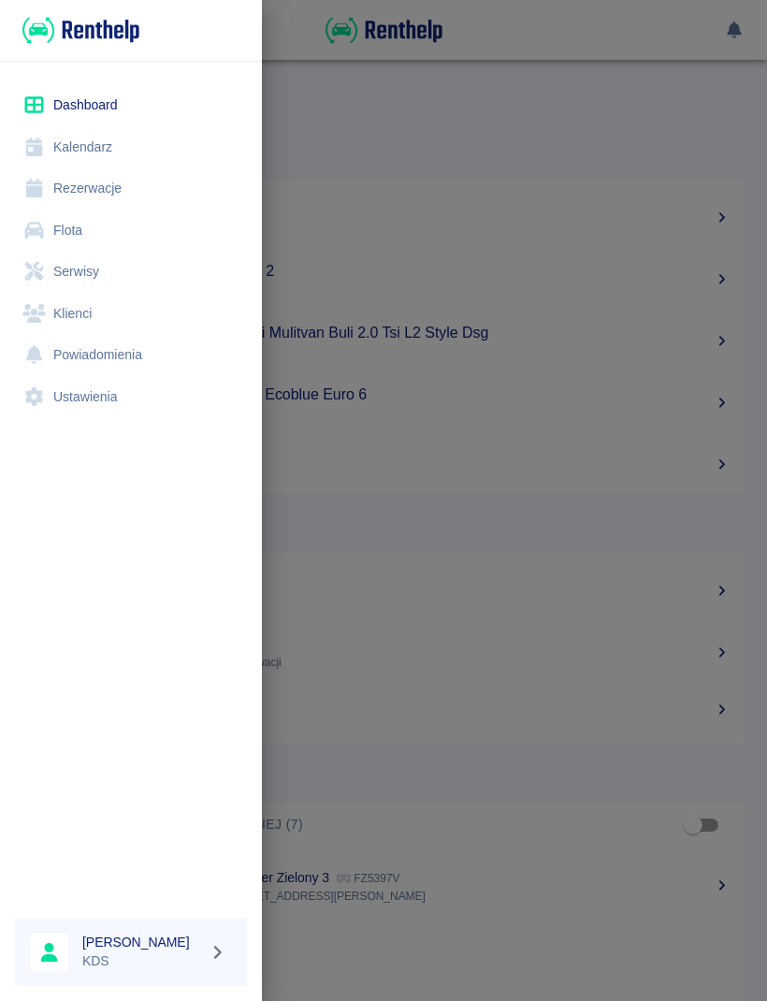
click at [114, 147] on link "Kalendarz" at bounding box center [131, 147] width 232 height 42
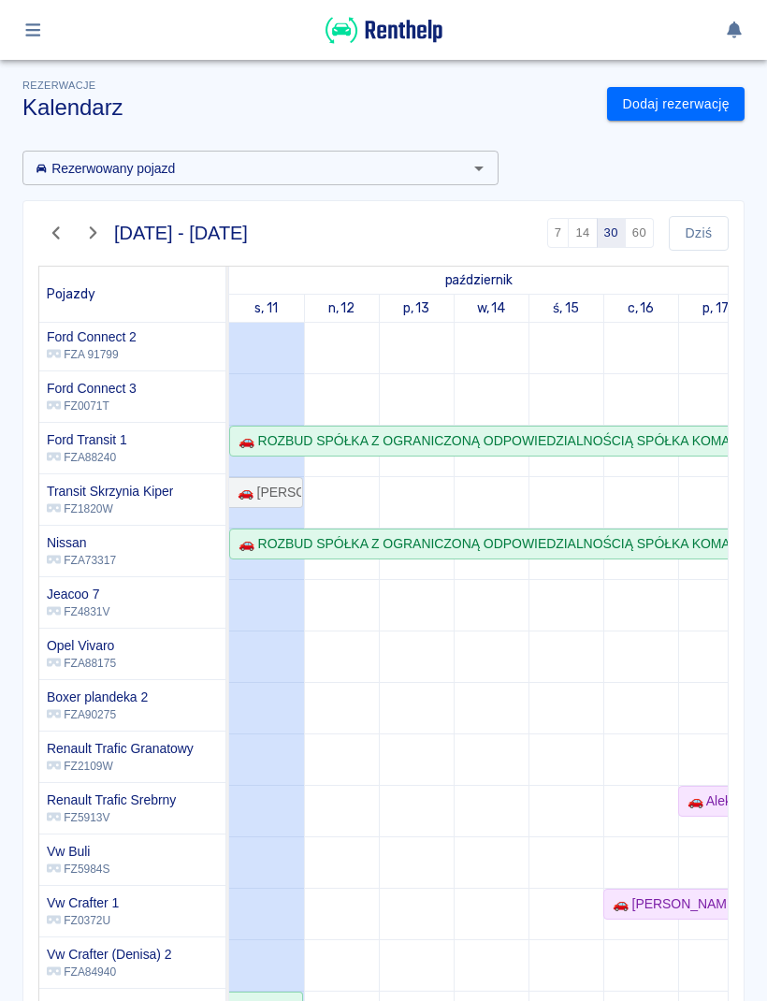
scroll to position [245, 0]
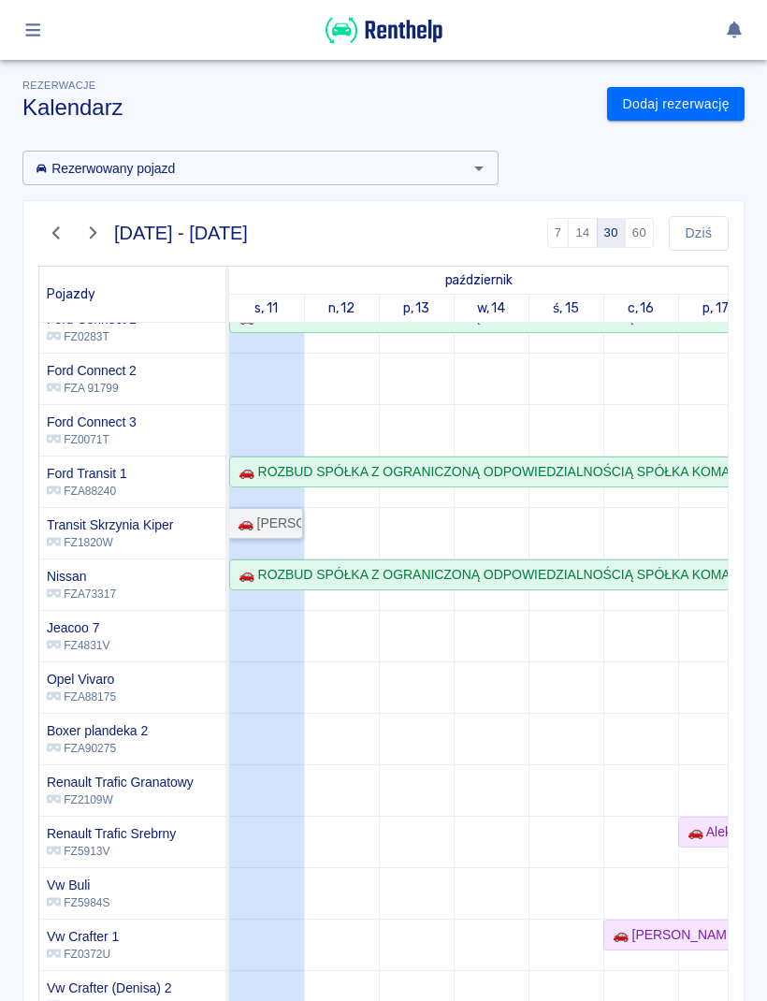
click at [289, 518] on div "🚗 [PERSON_NAME]" at bounding box center [265, 524] width 71 height 20
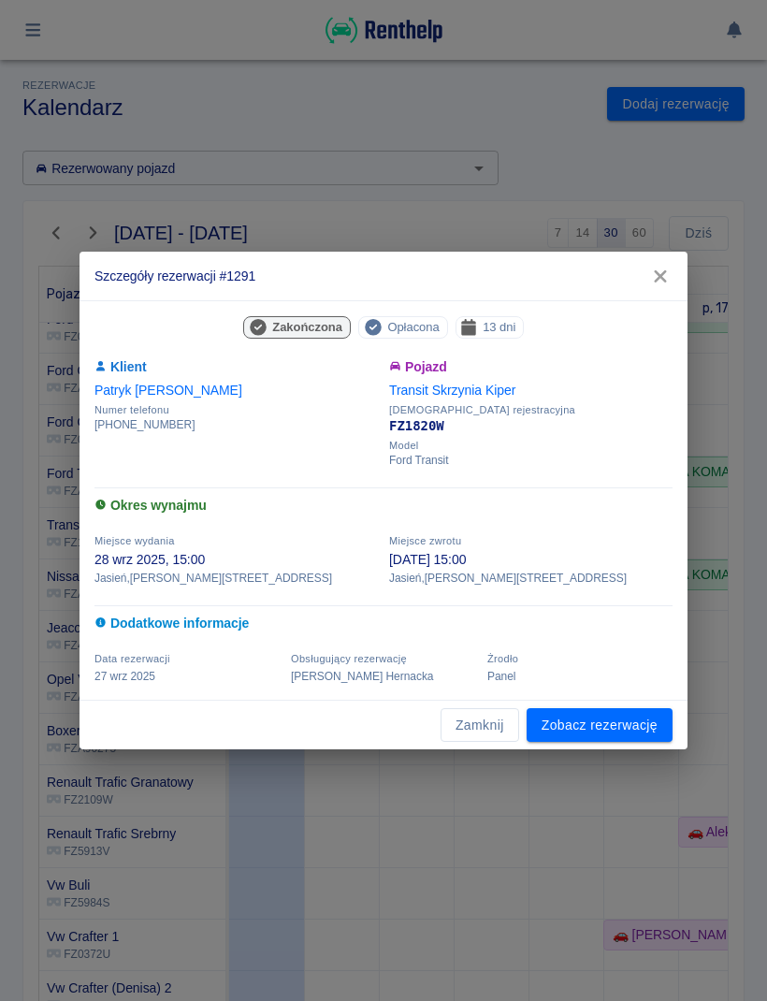
click at [660, 733] on link "Zobacz rezerwację" at bounding box center [600, 725] width 146 height 35
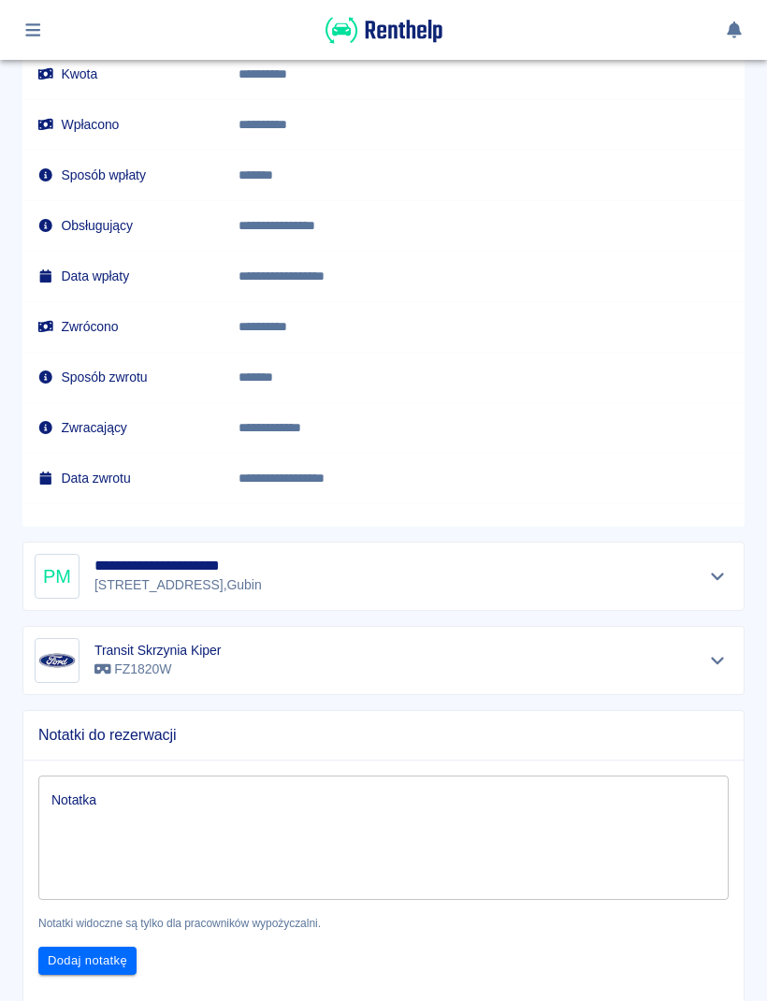
scroll to position [1540, 0]
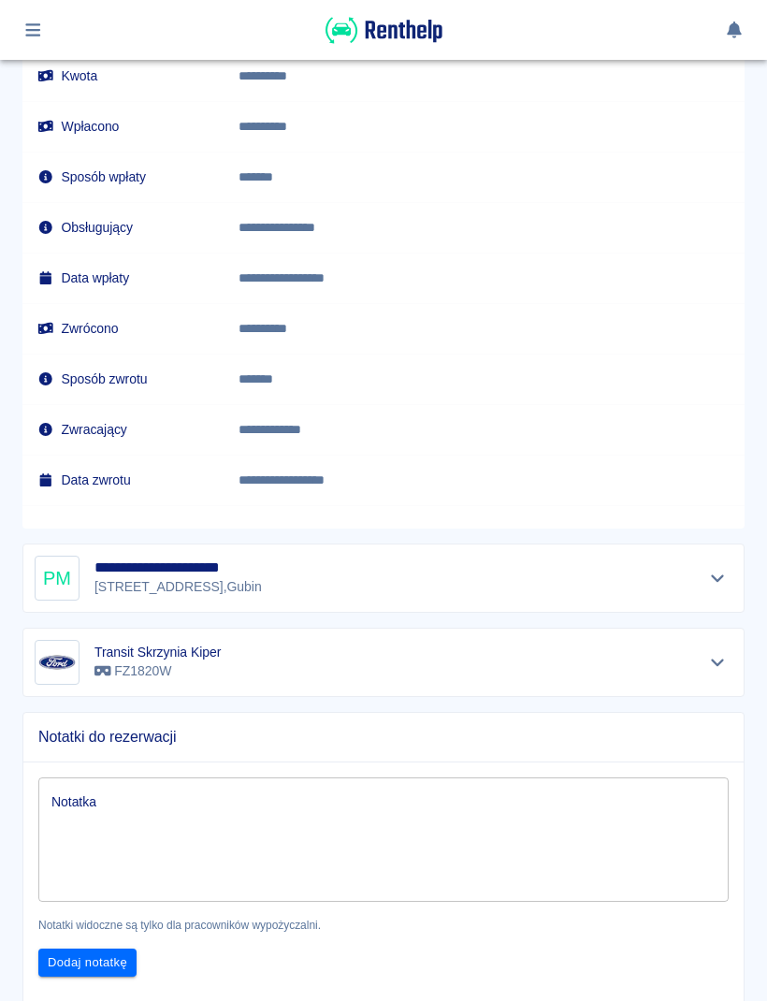
click at [26, 36] on icon "button" at bounding box center [33, 30] width 22 height 17
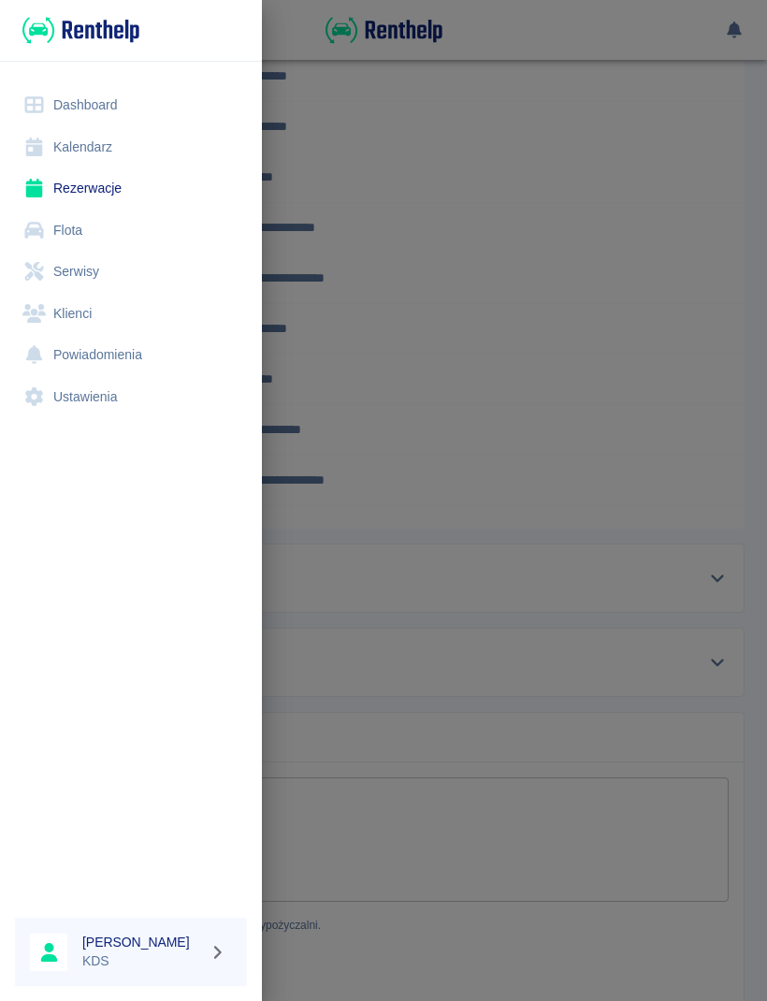
click at [65, 143] on link "Kalendarz" at bounding box center [131, 147] width 232 height 42
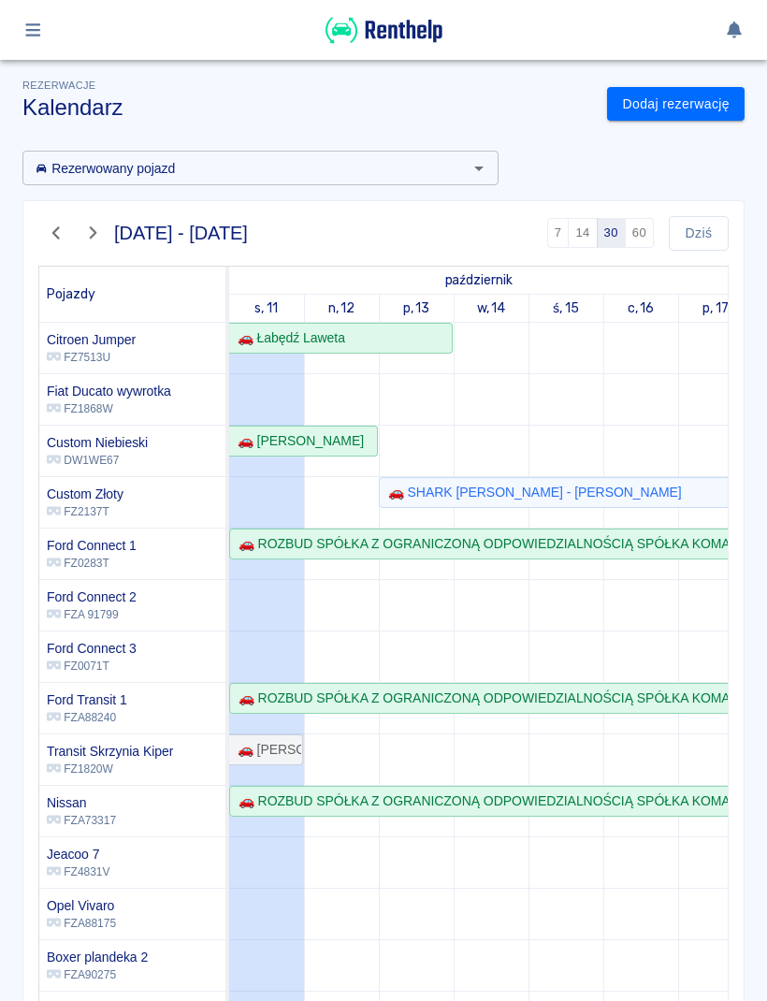
click at [27, 33] on icon "button" at bounding box center [33, 30] width 22 height 17
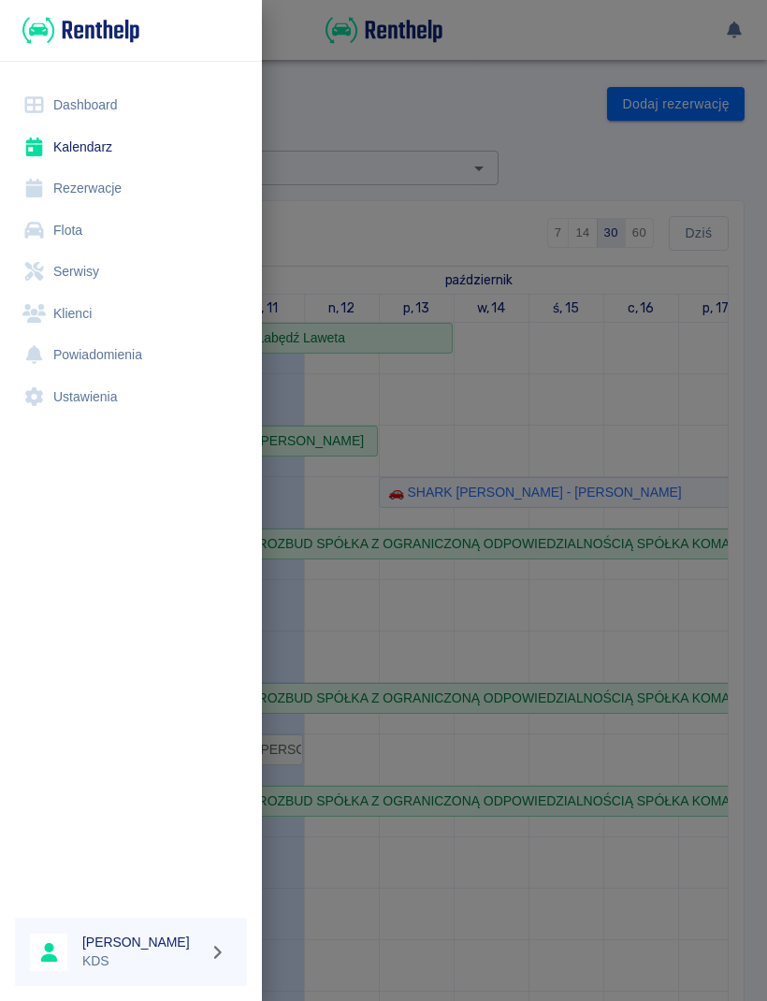
click at [54, 229] on link "Flota" at bounding box center [131, 231] width 232 height 42
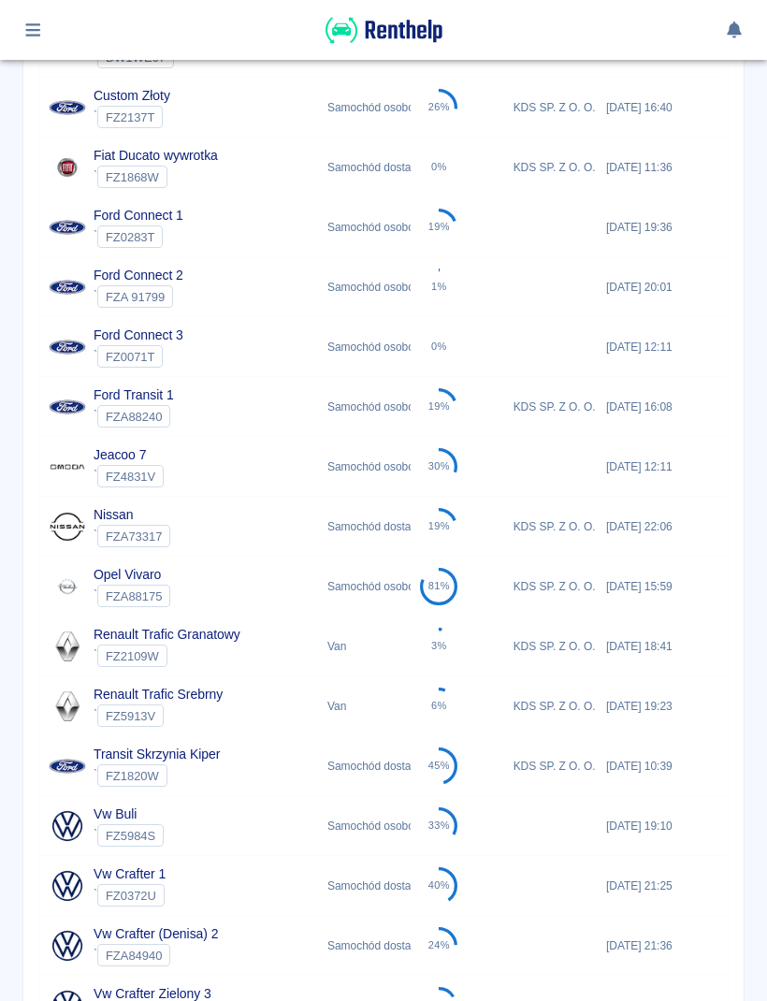
scroll to position [452, 0]
click at [499, 775] on div "45%" at bounding box center [457, 765] width 93 height 60
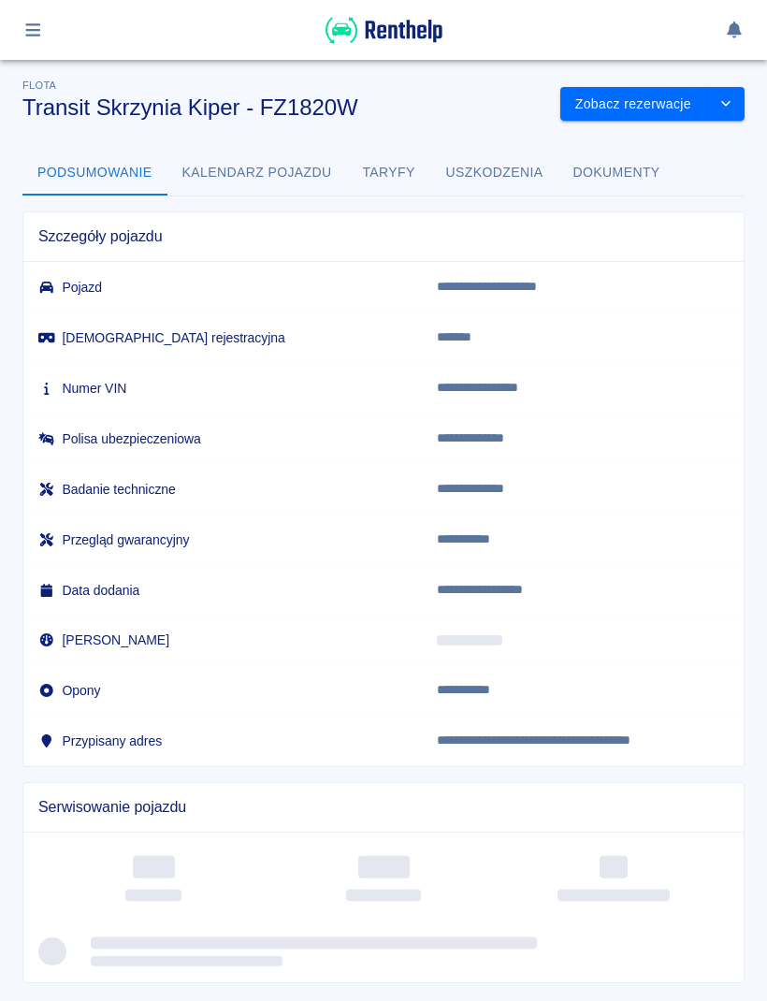
click at [519, 776] on div "Serwisowanie pojazdu" at bounding box center [375, 875] width 737 height 216
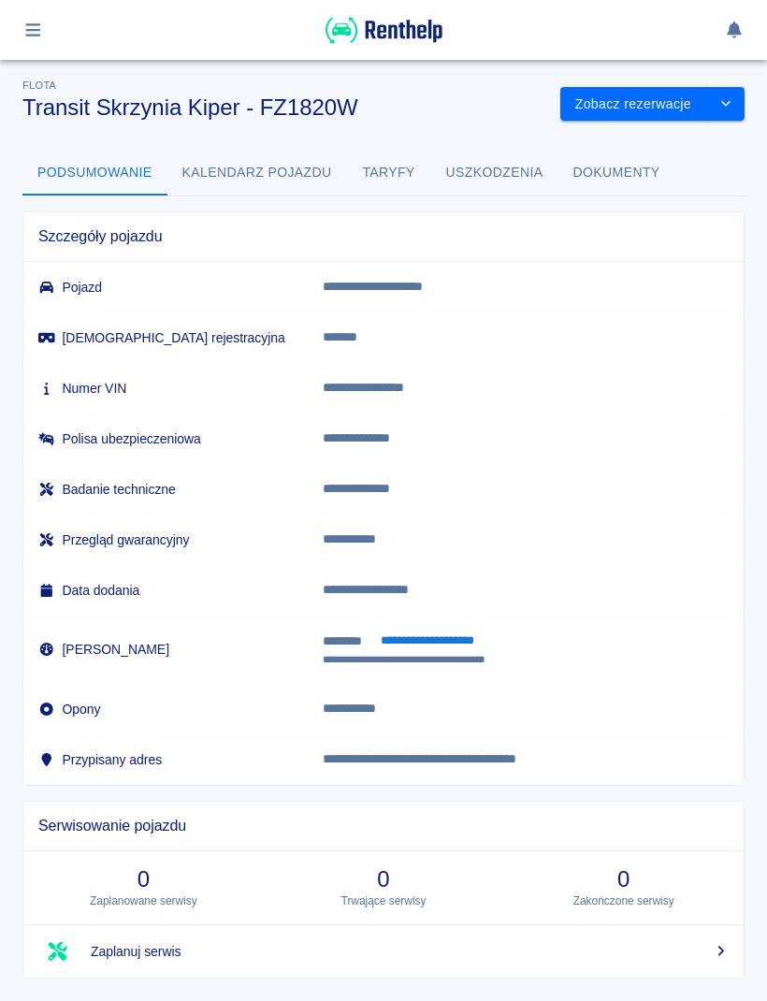
click at [45, 55] on div at bounding box center [383, 30] width 767 height 60
click at [36, 35] on icon "button" at bounding box center [32, 29] width 15 height 13
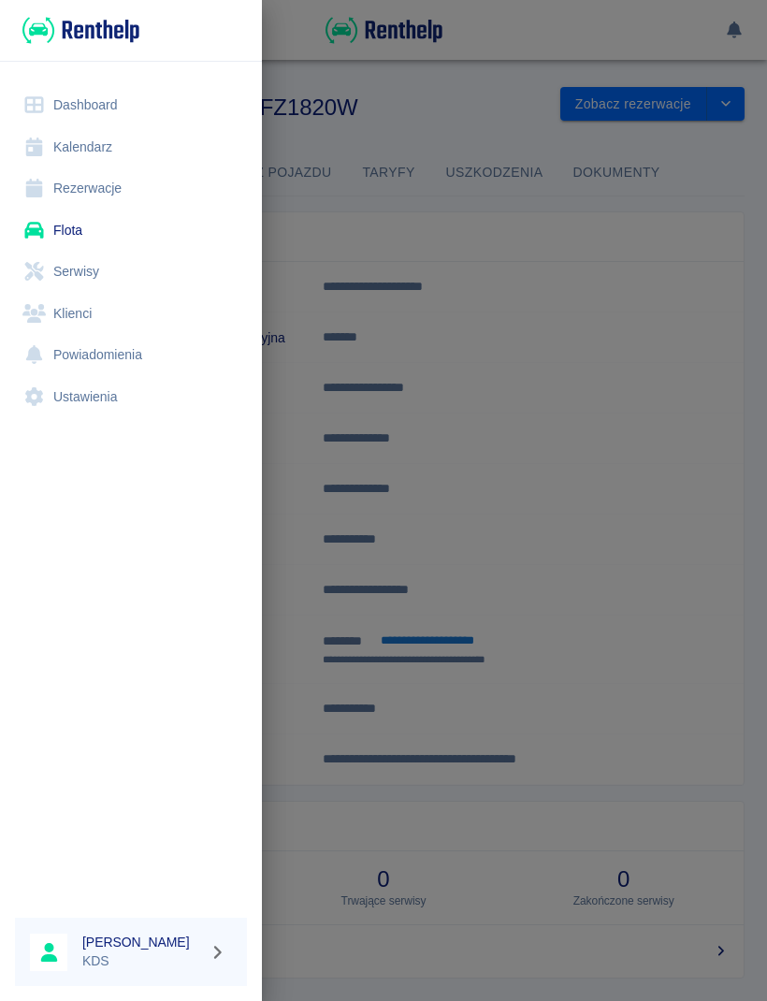
click at [59, 222] on link "Flota" at bounding box center [131, 231] width 232 height 42
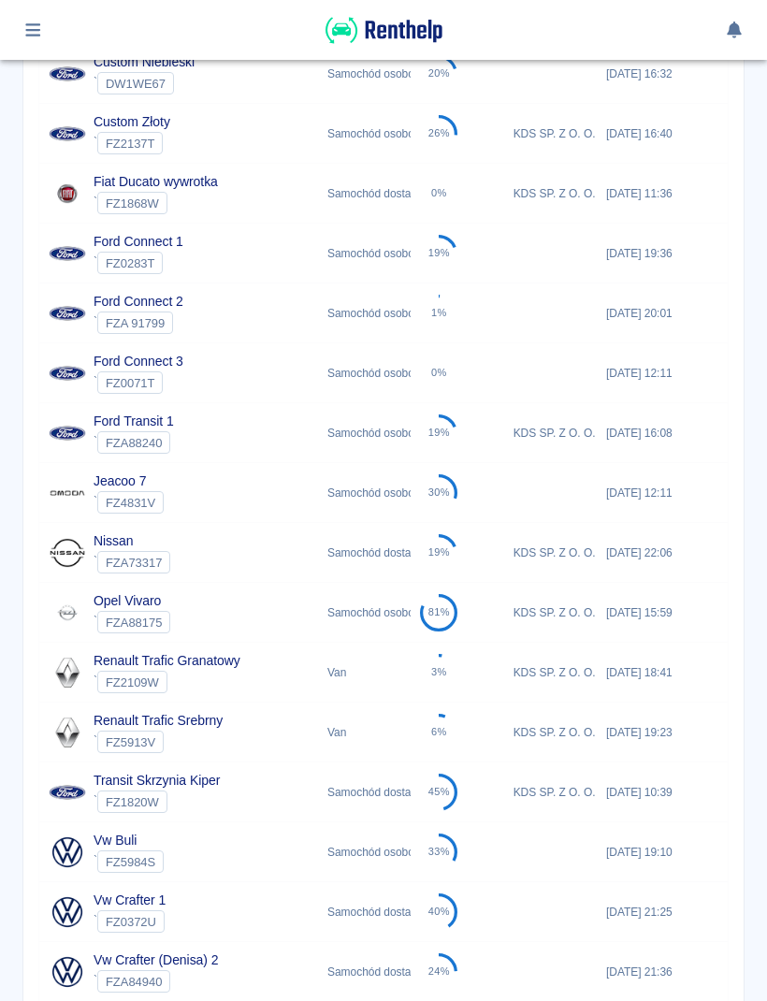
scroll to position [598, 0]
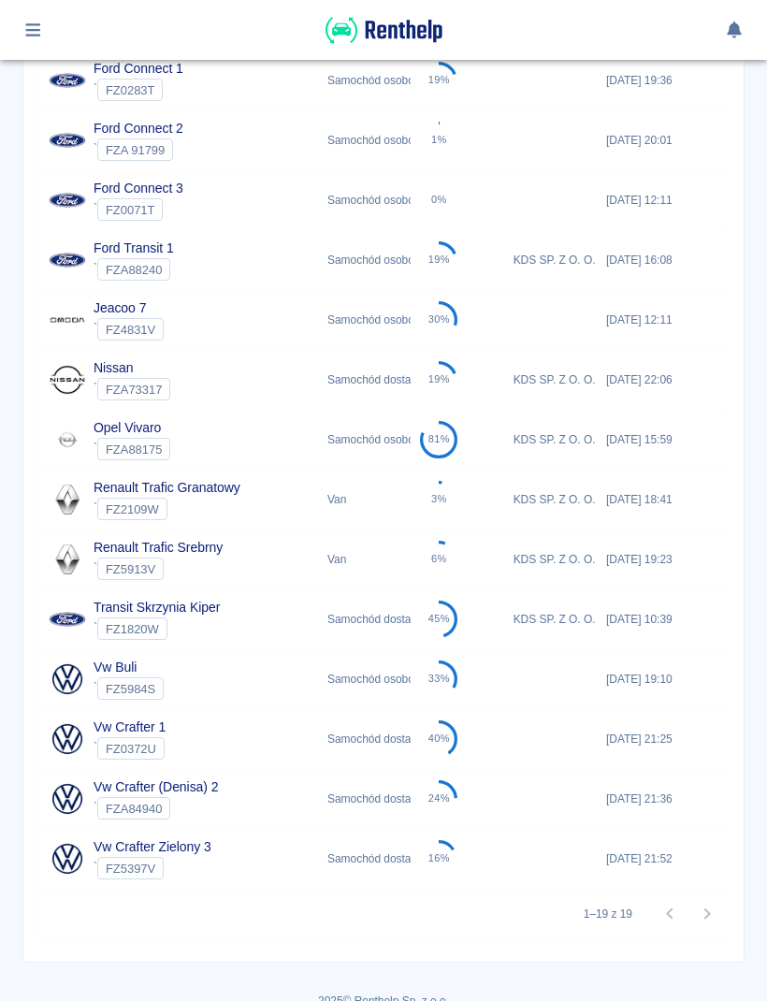
click at [491, 631] on div "45%" at bounding box center [457, 619] width 93 height 60
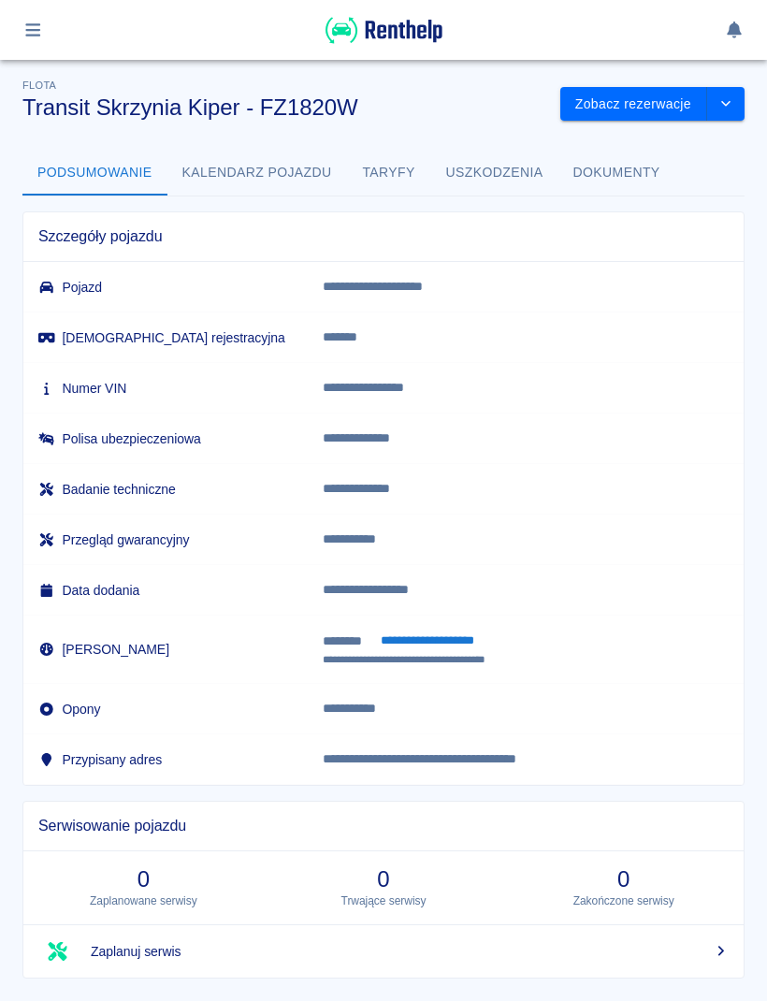
click at [725, 102] on icon "drop-down" at bounding box center [725, 103] width 15 height 12
click at [387, 179] on button "Taryfy" at bounding box center [389, 173] width 84 height 45
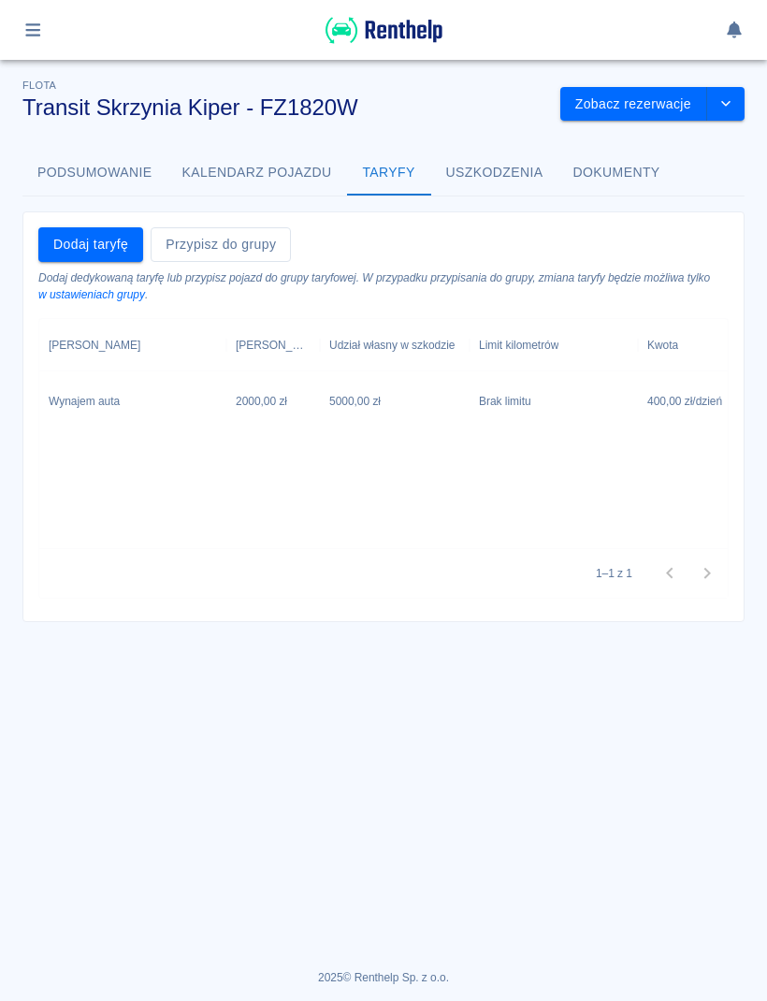
click at [290, 174] on button "Kalendarz pojazdu" at bounding box center [257, 173] width 180 height 45
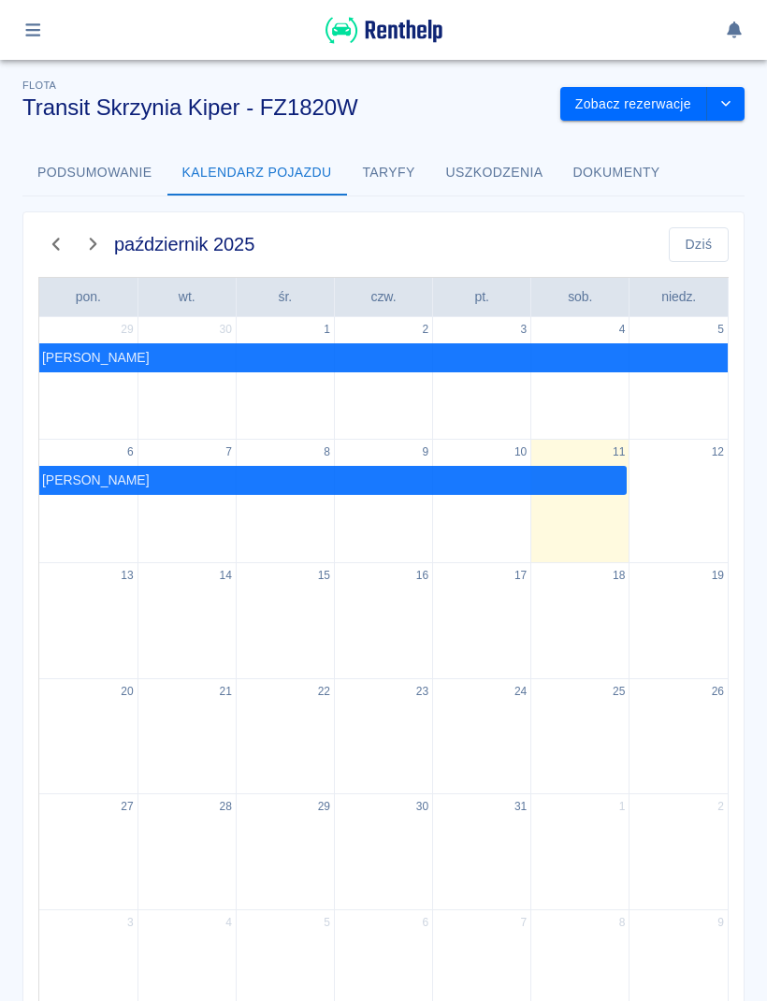
click at [132, 172] on button "Podsumowanie" at bounding box center [94, 173] width 145 height 45
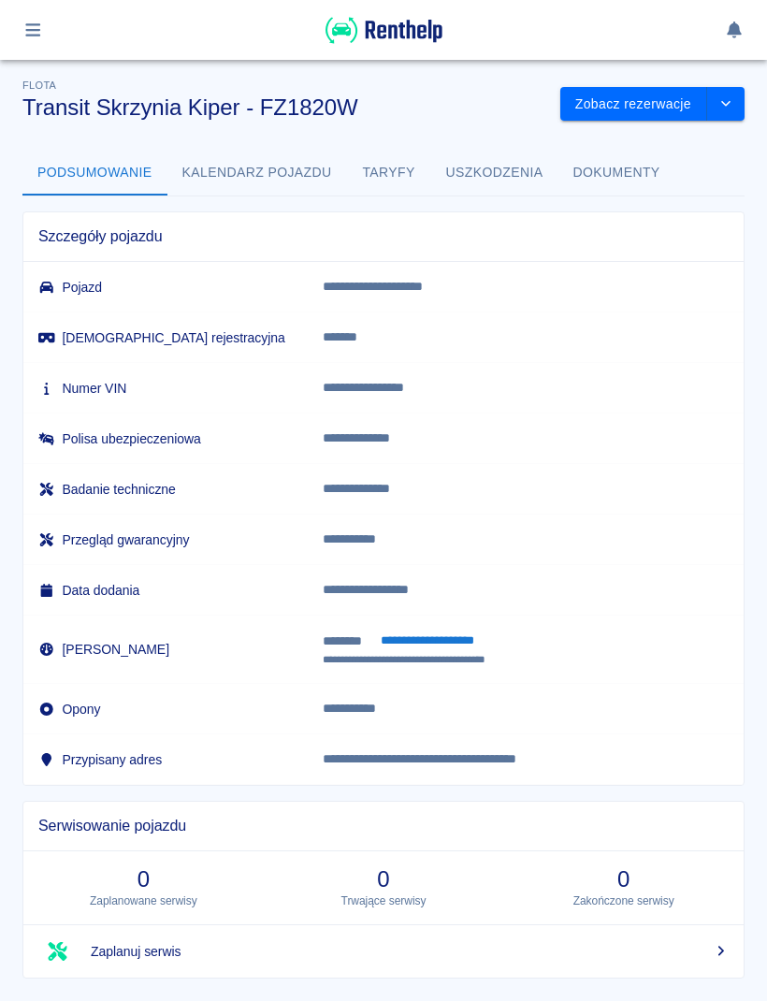
click at [32, 30] on icon "button" at bounding box center [32, 29] width 15 height 13
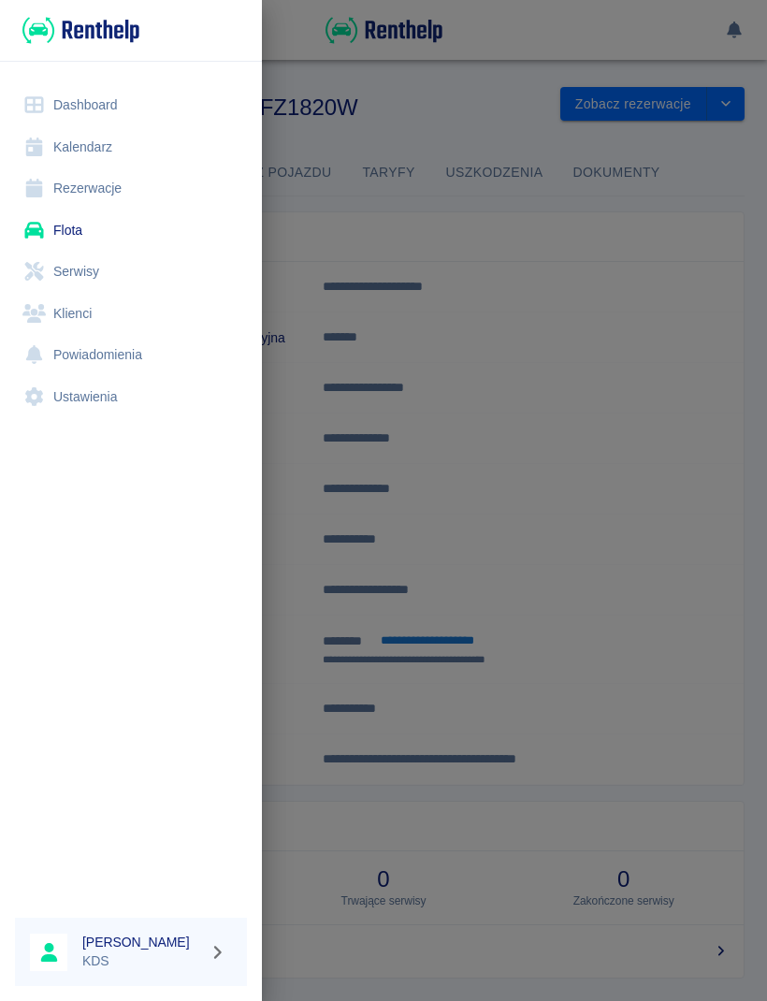
click at [99, 234] on link "Flota" at bounding box center [131, 231] width 232 height 42
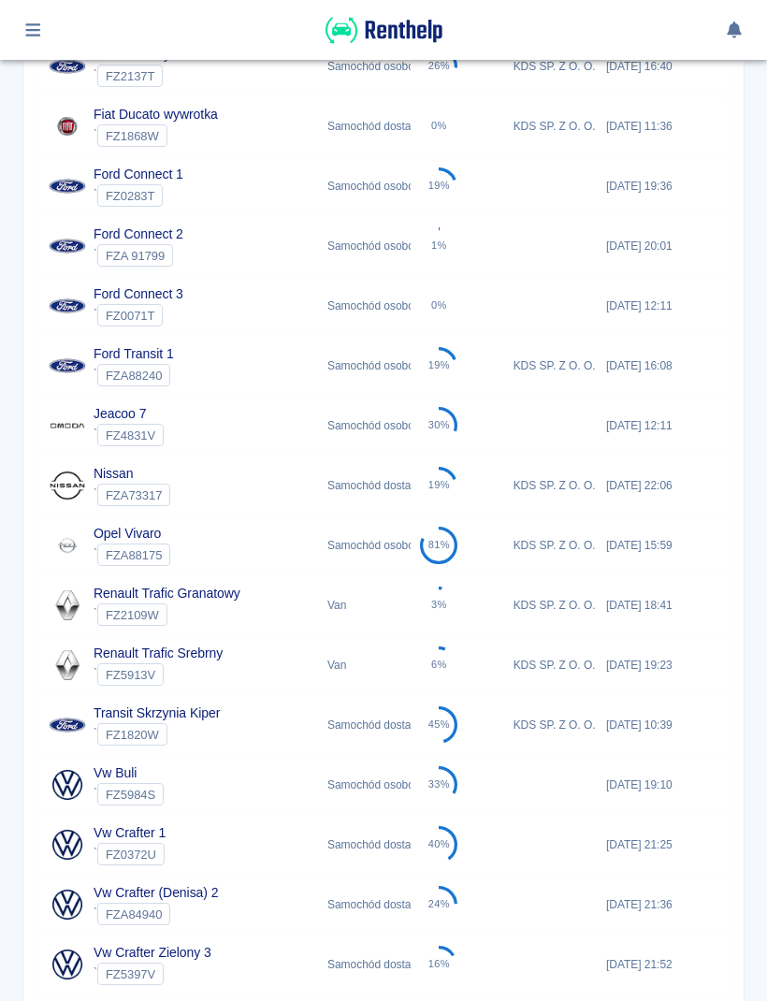
scroll to position [493, 0]
